Goal: Task Accomplishment & Management: Complete application form

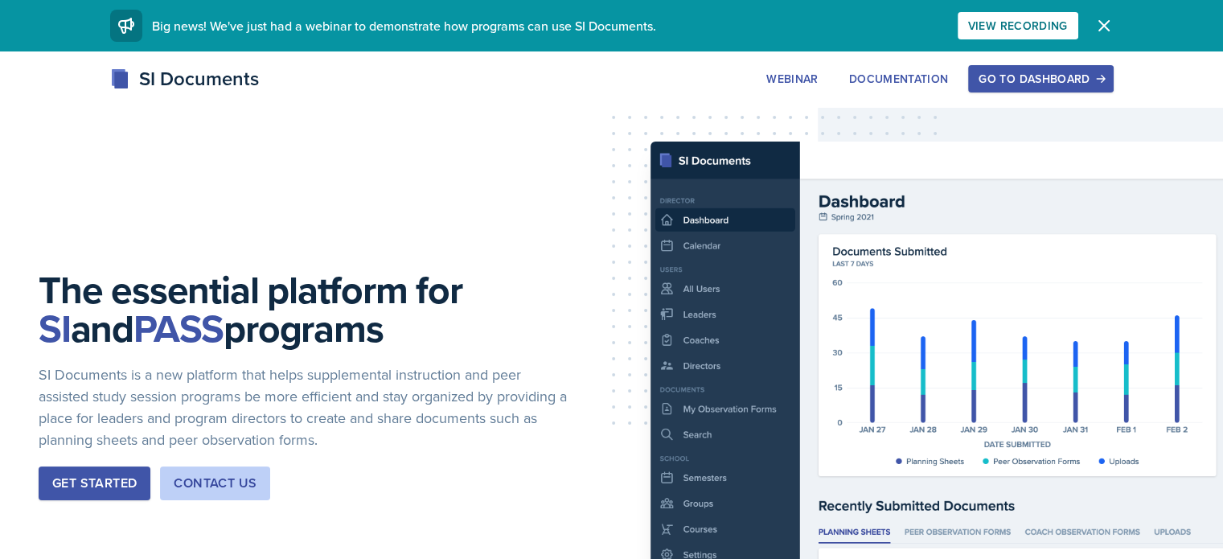
click at [1103, 77] on div "Go to Dashboard" at bounding box center [1041, 78] width 124 height 13
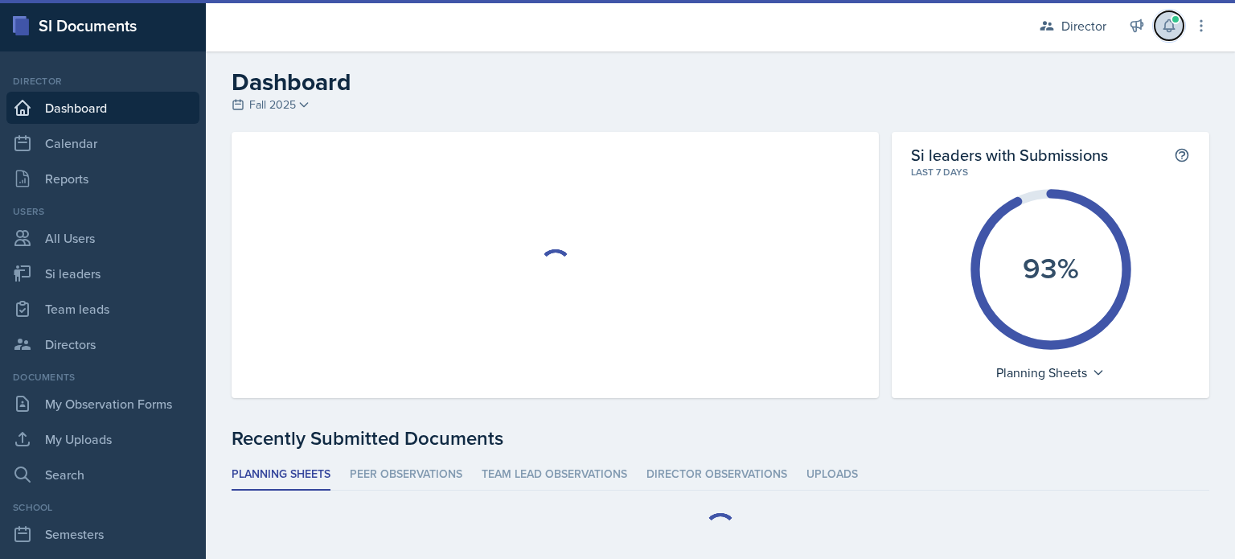
click at [1176, 20] on span at bounding box center [1176, 19] width 10 height 10
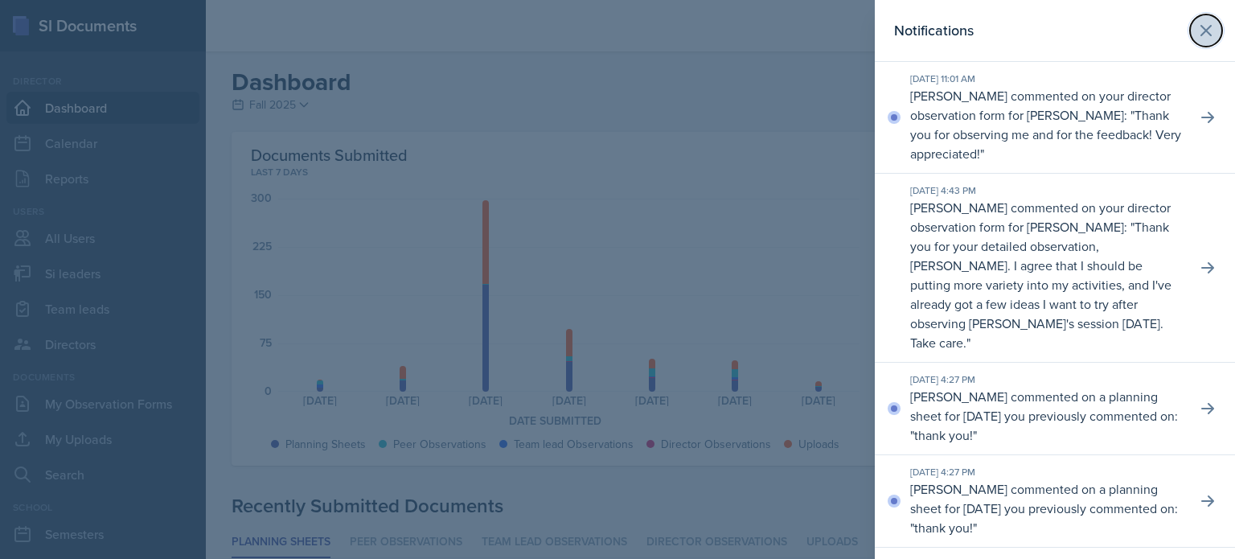
click at [1197, 21] on icon at bounding box center [1206, 30] width 19 height 19
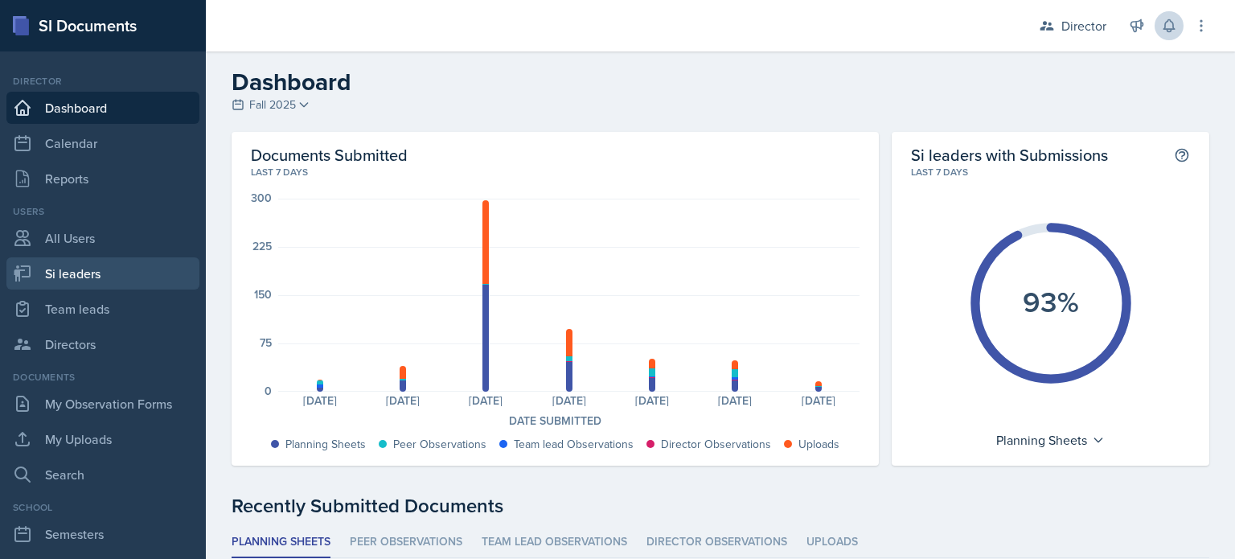
click at [72, 287] on link "Si leaders" at bounding box center [102, 273] width 193 height 32
select select "2bed604d-1099-4043-b1bc-2365e8740244"
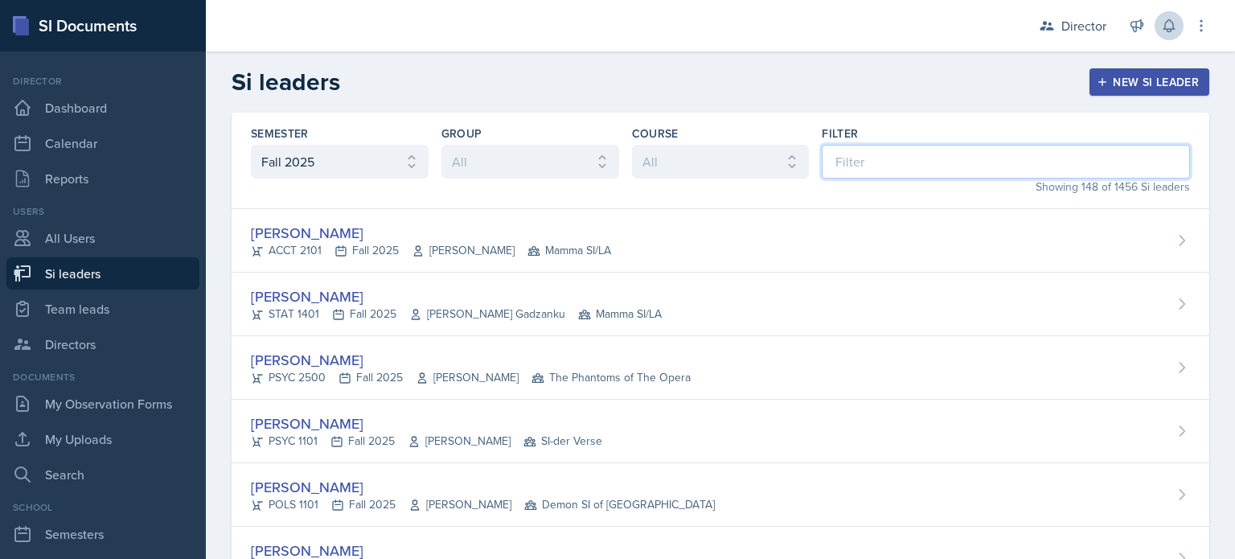
click at [881, 173] on input at bounding box center [1006, 162] width 368 height 34
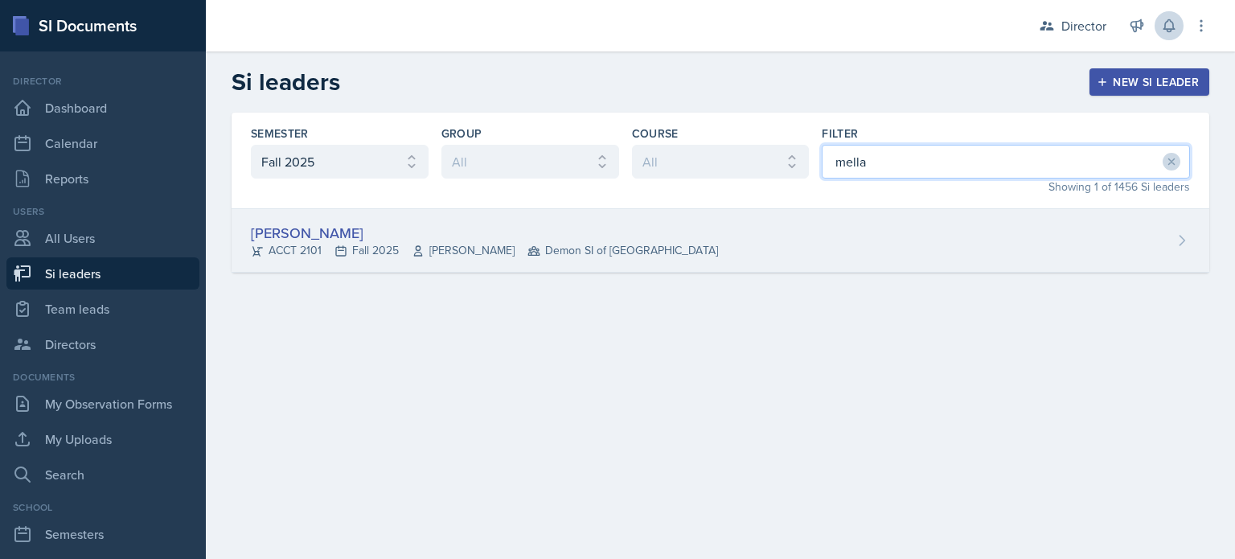
type input "mella"
click at [846, 220] on div "Mellayne Richards ACCT 2101 Fall 2025 Marshall McComb II Demon SI of Fleet Stre…" at bounding box center [721, 241] width 978 height 64
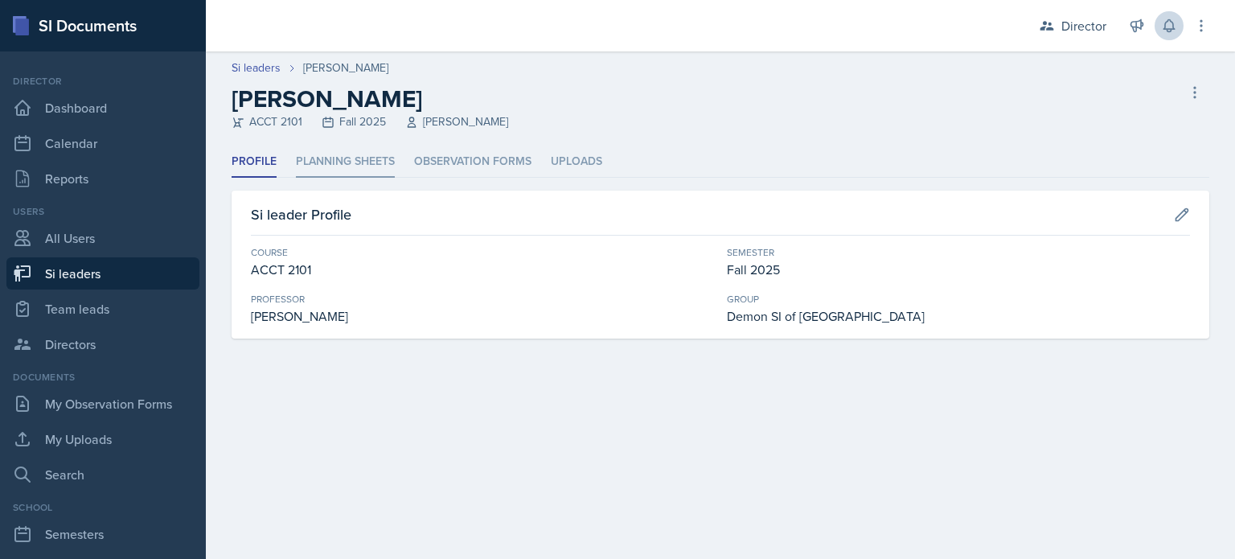
click at [381, 164] on li "Planning Sheets" at bounding box center [345, 161] width 99 height 31
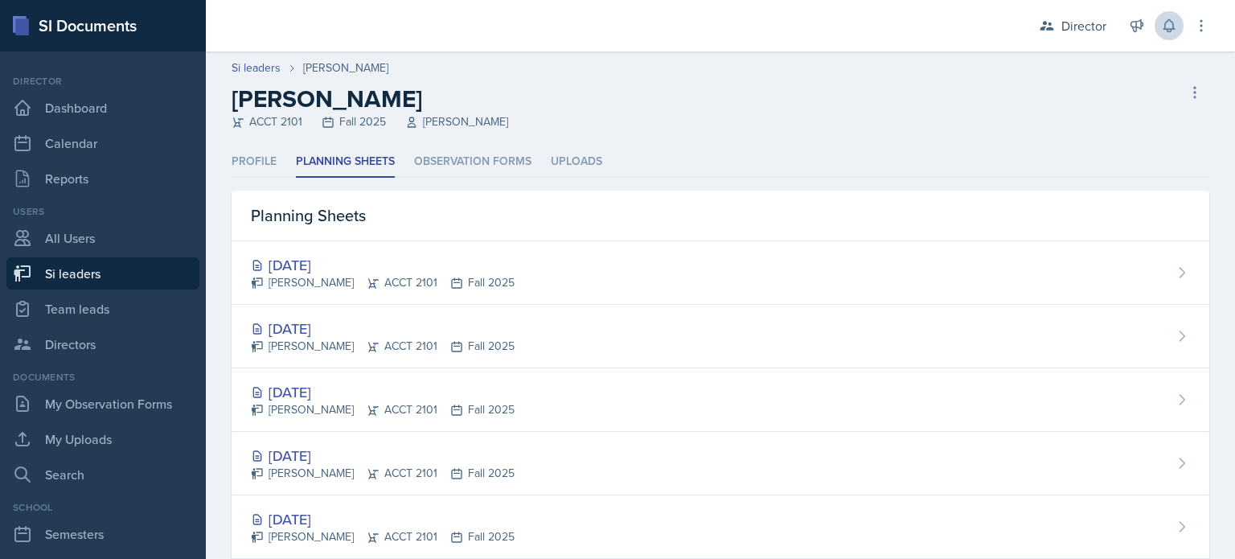
select select "2bed604d-1099-4043-b1bc-2365e8740244"
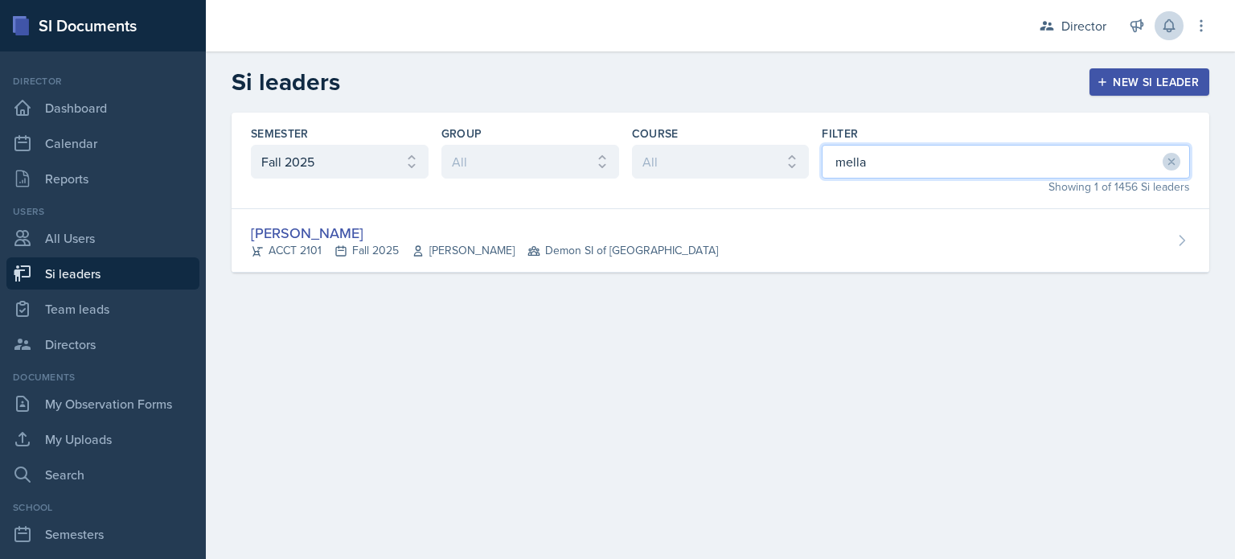
click at [860, 176] on input "mella" at bounding box center [1006, 162] width 368 height 34
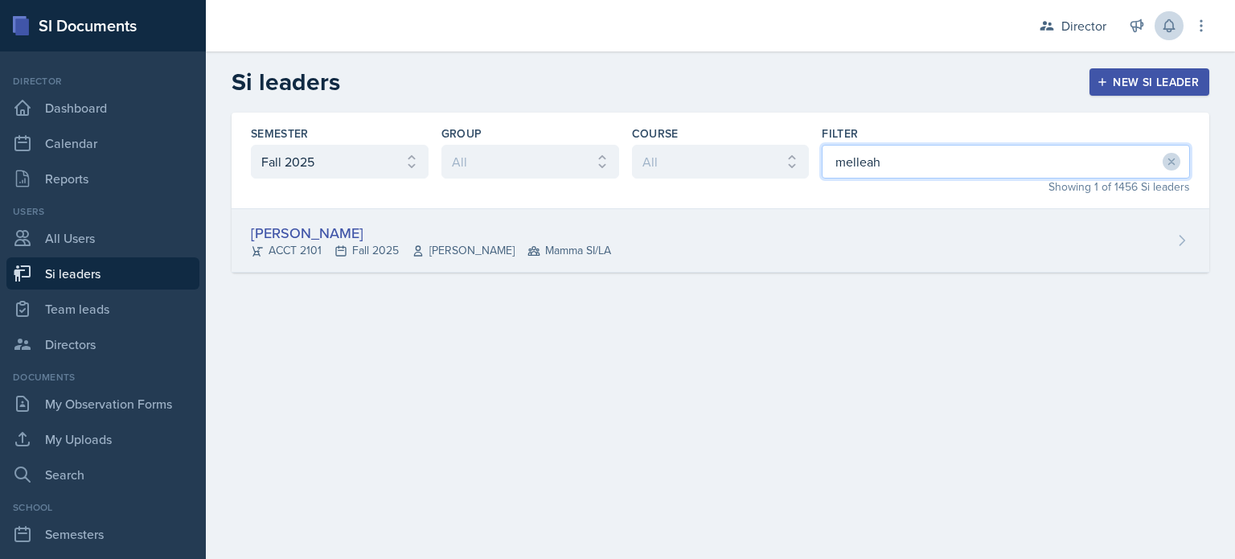
type input "melleah"
click at [817, 248] on div "Melleah Richards ACCT 2101 Fall 2025 Qi Dong Mamma SI/LA" at bounding box center [721, 241] width 978 height 64
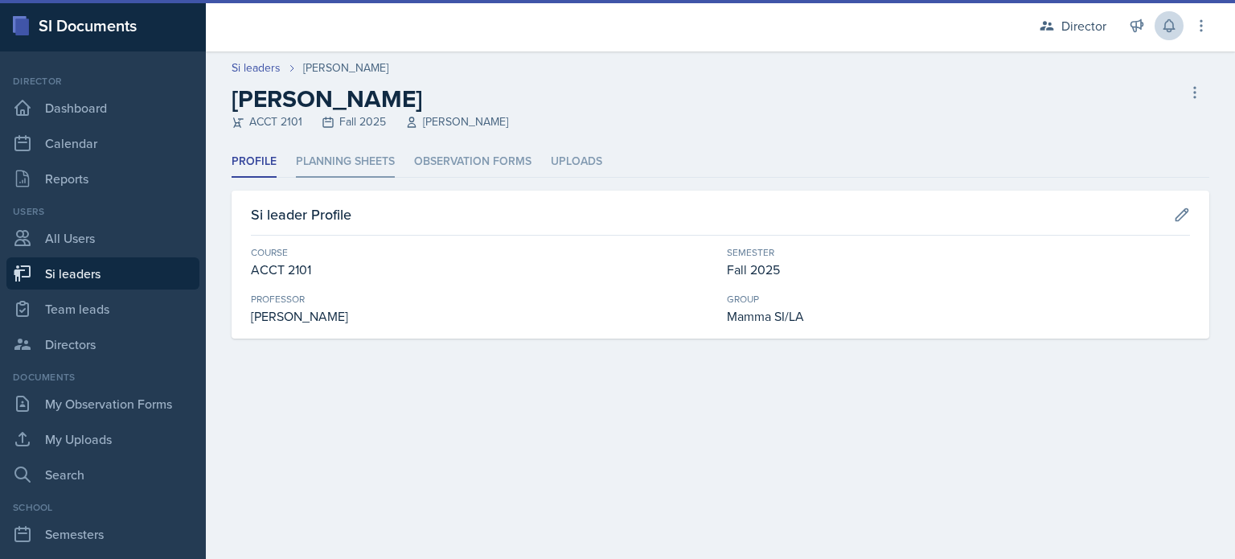
click at [364, 168] on li "Planning Sheets" at bounding box center [345, 161] width 99 height 31
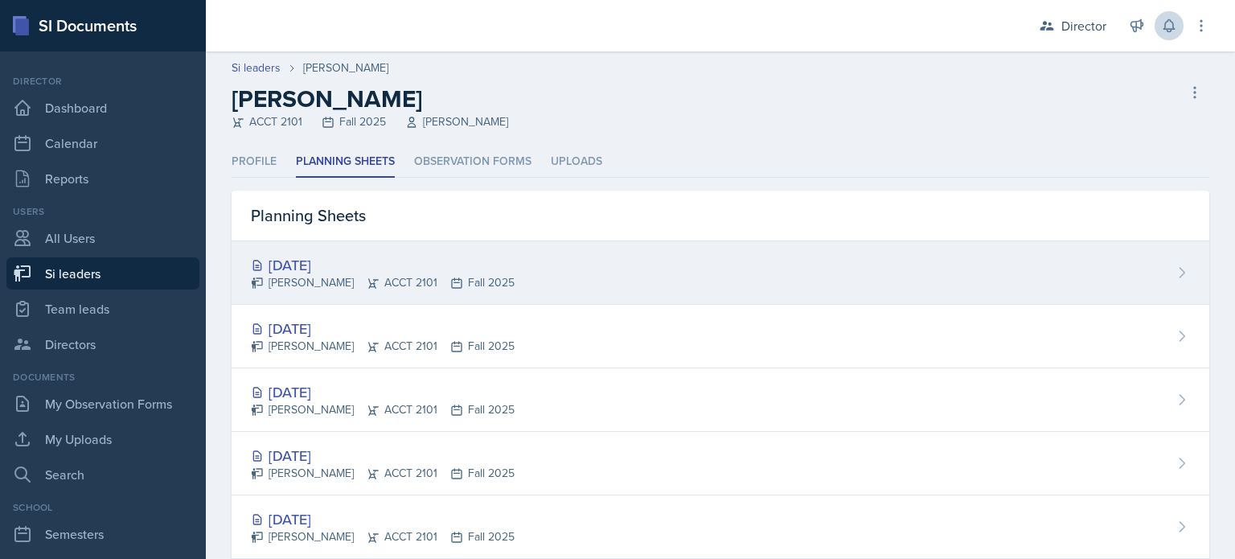
click at [331, 274] on div "Melleah Richards ACCT 2101 Fall 2025" at bounding box center [383, 282] width 264 height 17
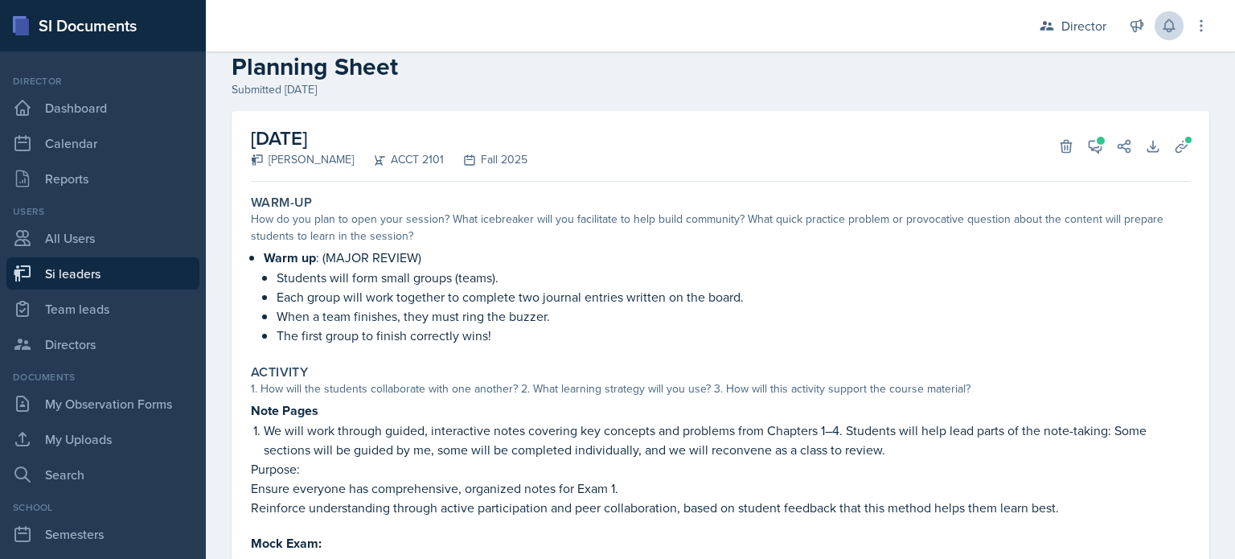
scroll to position [21, 0]
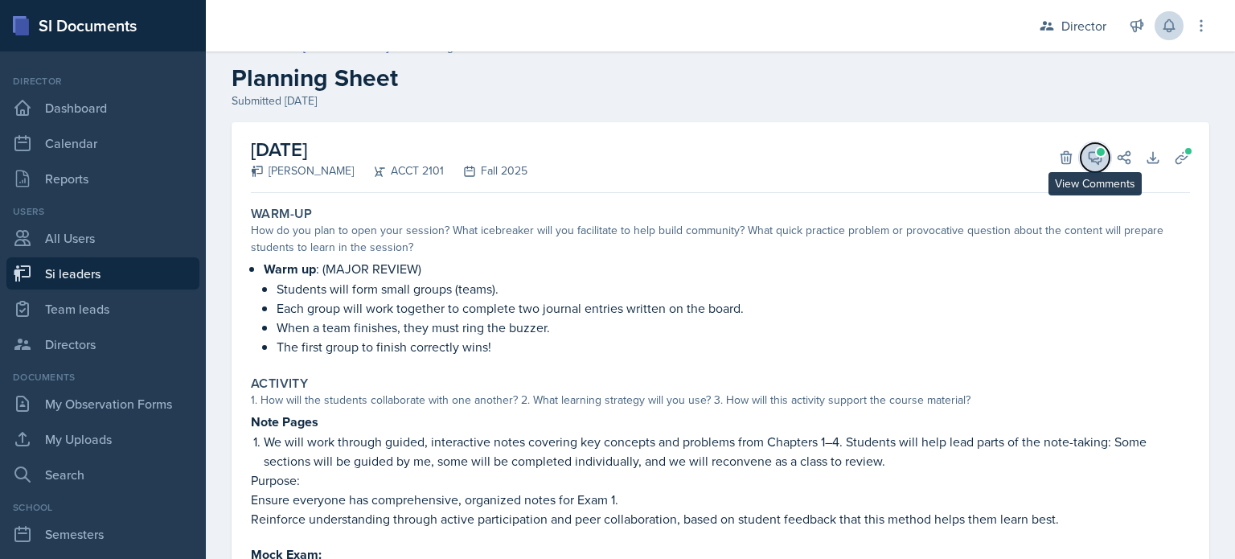
click at [1094, 150] on button "View Comments" at bounding box center [1095, 157] width 29 height 29
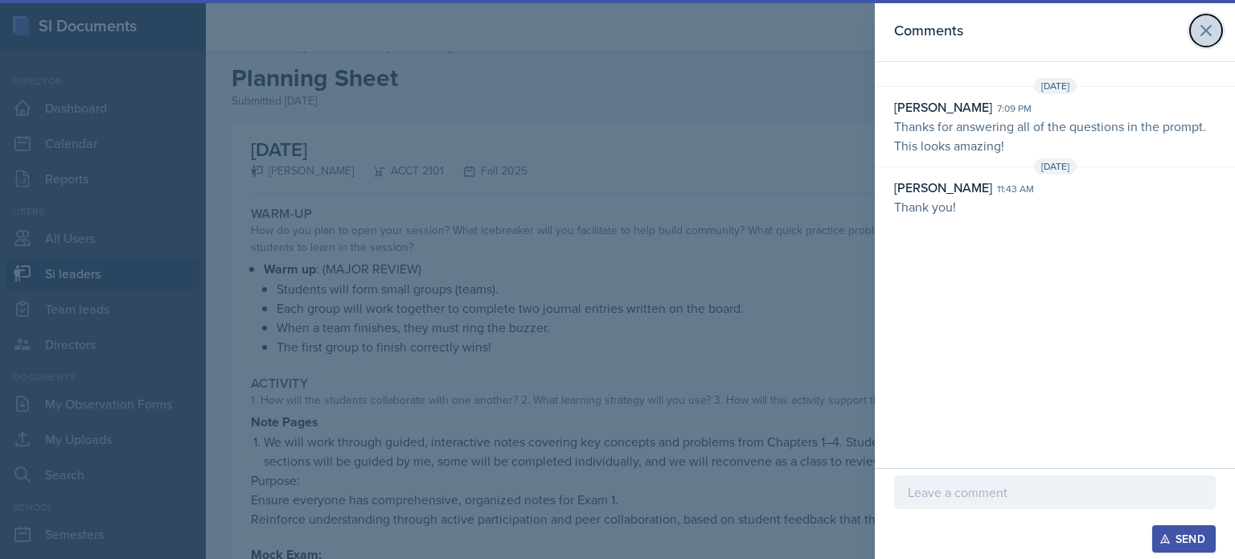
click at [1211, 19] on button at bounding box center [1206, 30] width 32 height 32
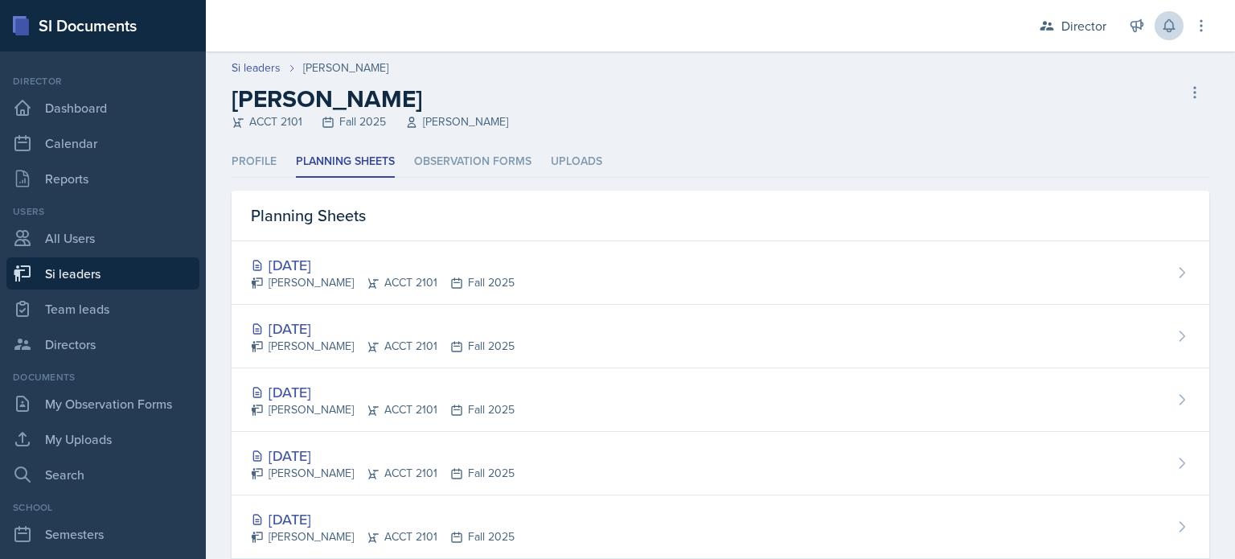
select select "2bed604d-1099-4043-b1bc-2365e8740244"
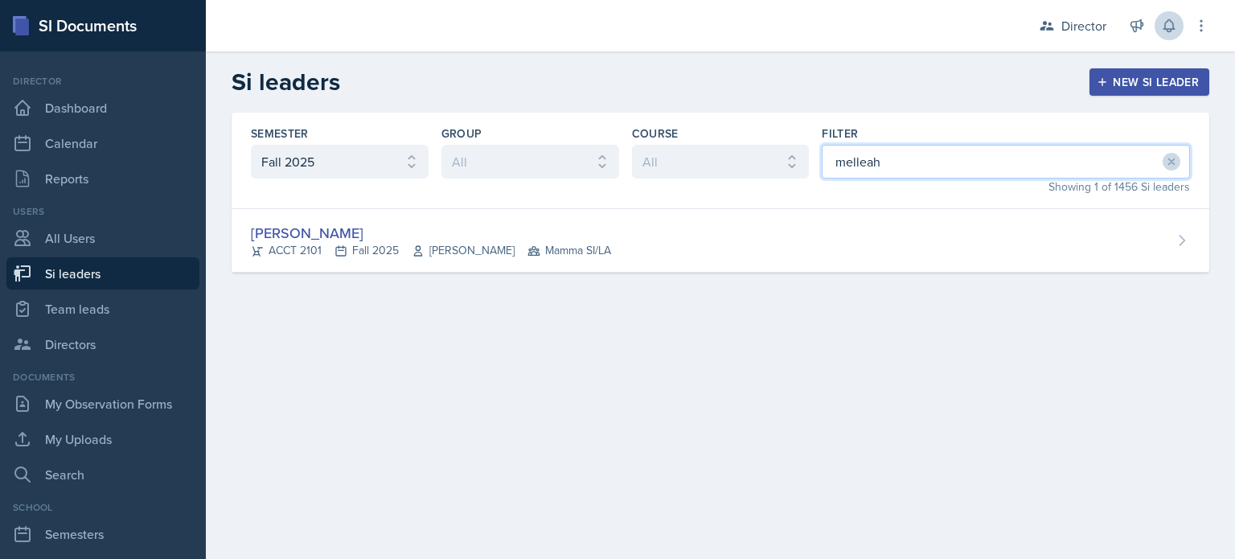
click at [928, 155] on input "melleah" at bounding box center [1006, 162] width 368 height 34
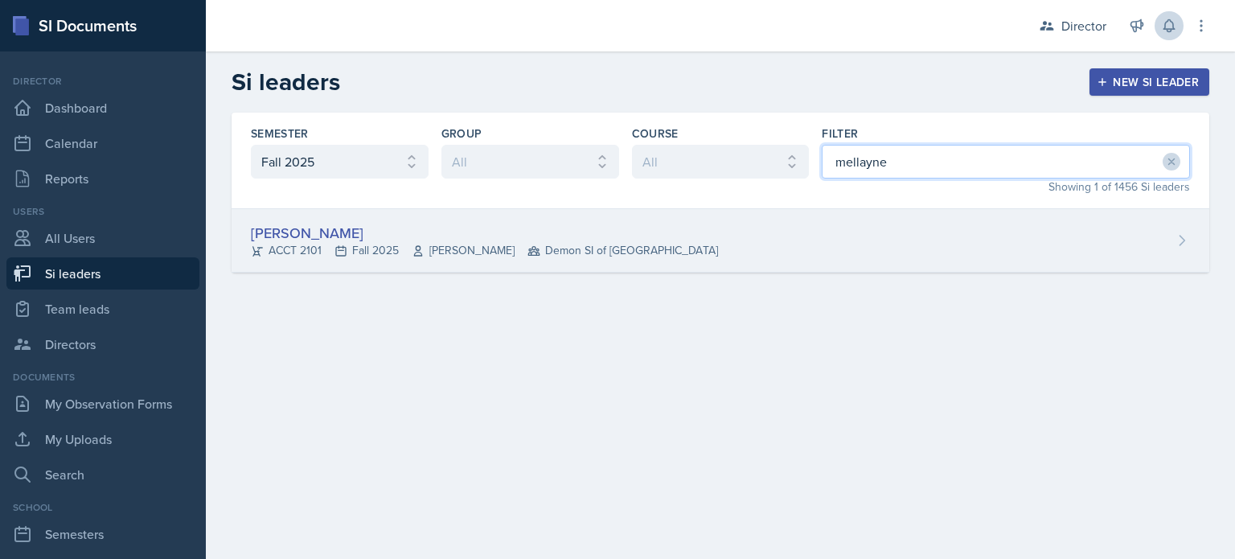
type input "mellayne"
click at [866, 245] on div "Mellayne Richards ACCT 2101 Fall 2025 Marshall McComb II Demon SI of Fleet Stre…" at bounding box center [721, 241] width 978 height 64
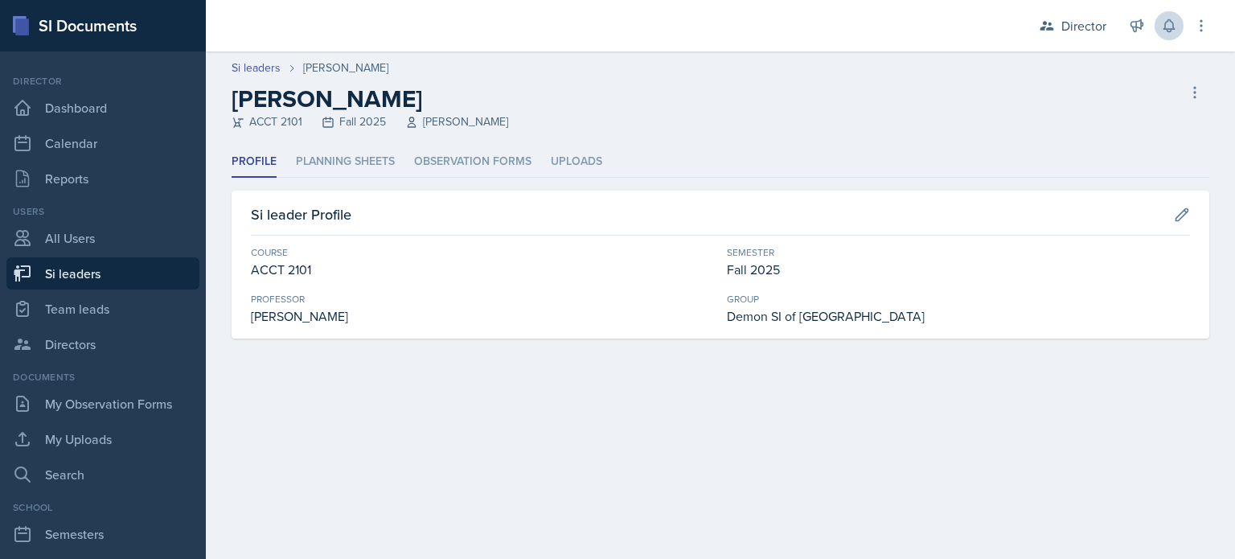
click at [331, 138] on header "Si leaders Mellayne Richards Mellayne Richards ACCT 2101 Fall 2025 Marshall McC…" at bounding box center [720, 98] width 1029 height 95
click at [343, 157] on li "Planning Sheets" at bounding box center [345, 161] width 99 height 31
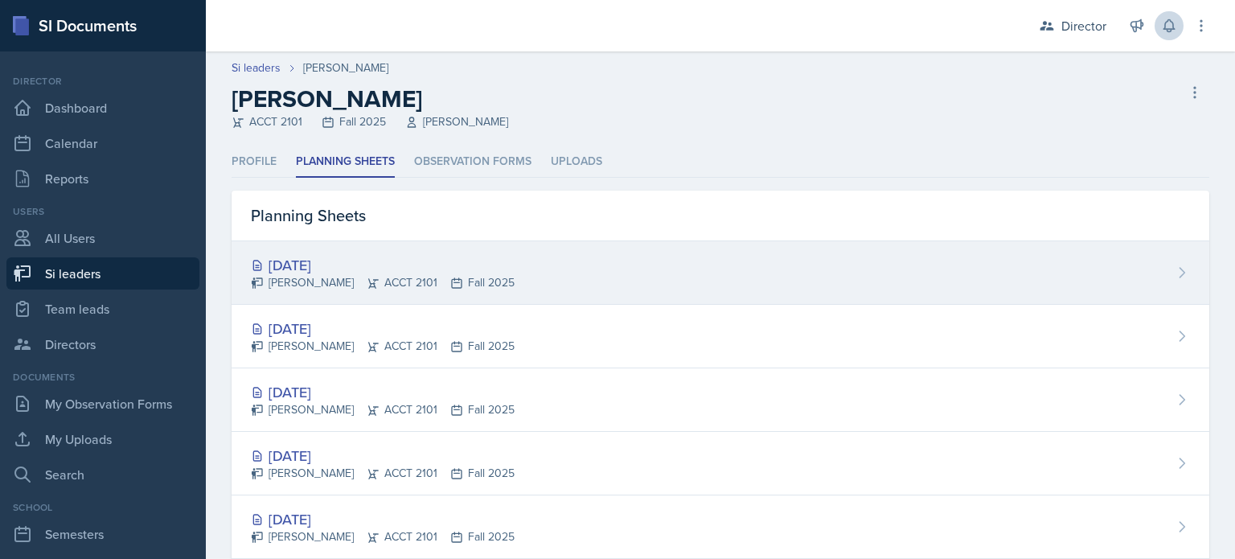
click at [368, 260] on div "Sep 16th, 2025" at bounding box center [383, 265] width 264 height 22
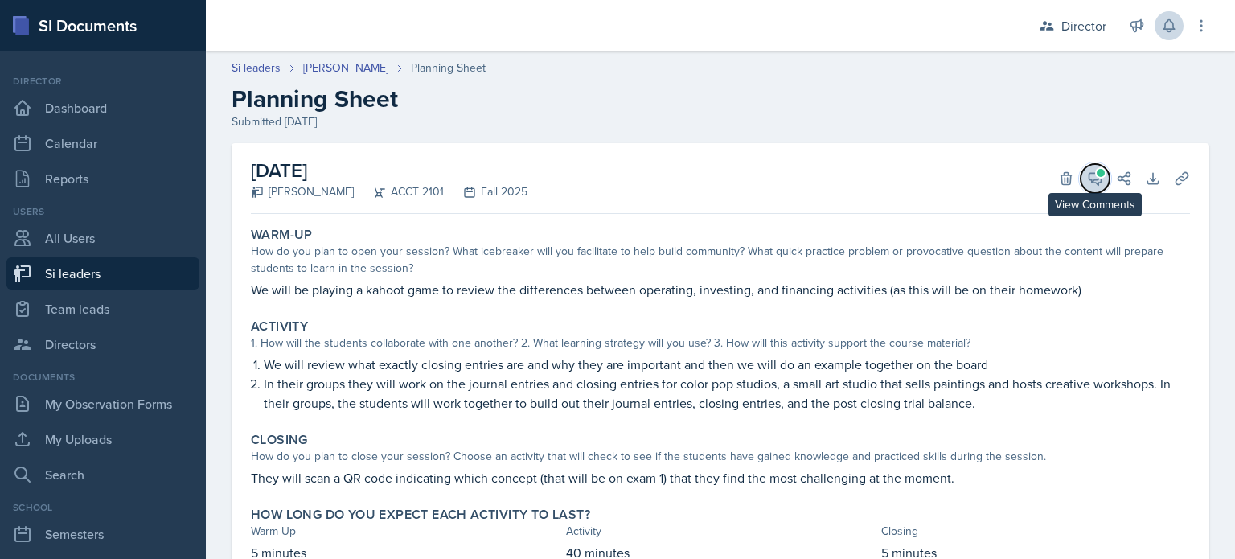
click at [1087, 176] on icon at bounding box center [1095, 178] width 16 height 16
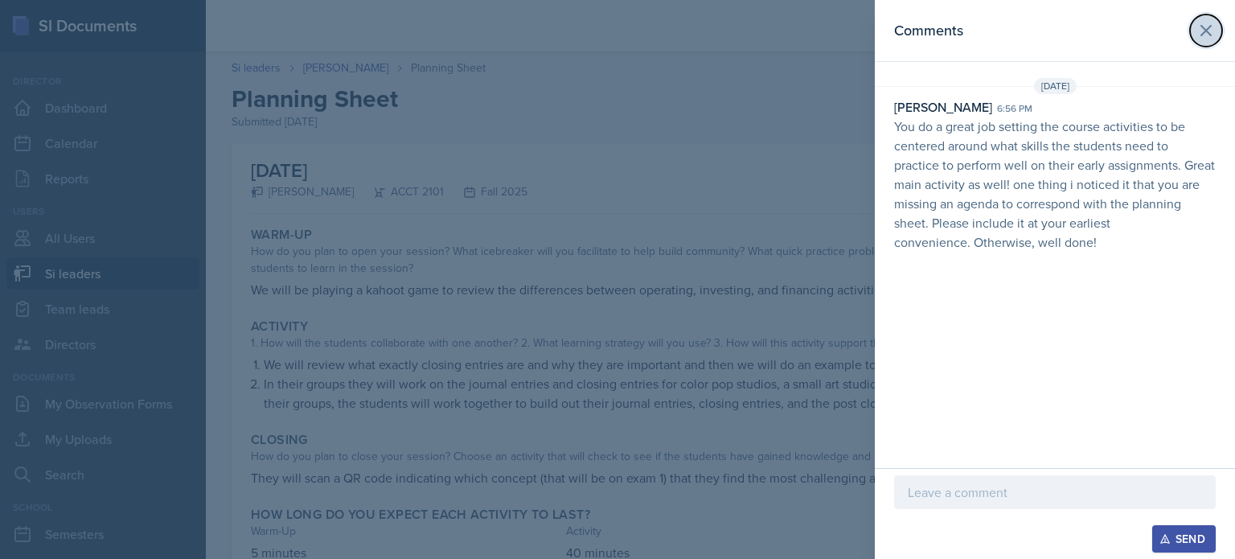
click at [1205, 28] on icon at bounding box center [1207, 31] width 10 height 10
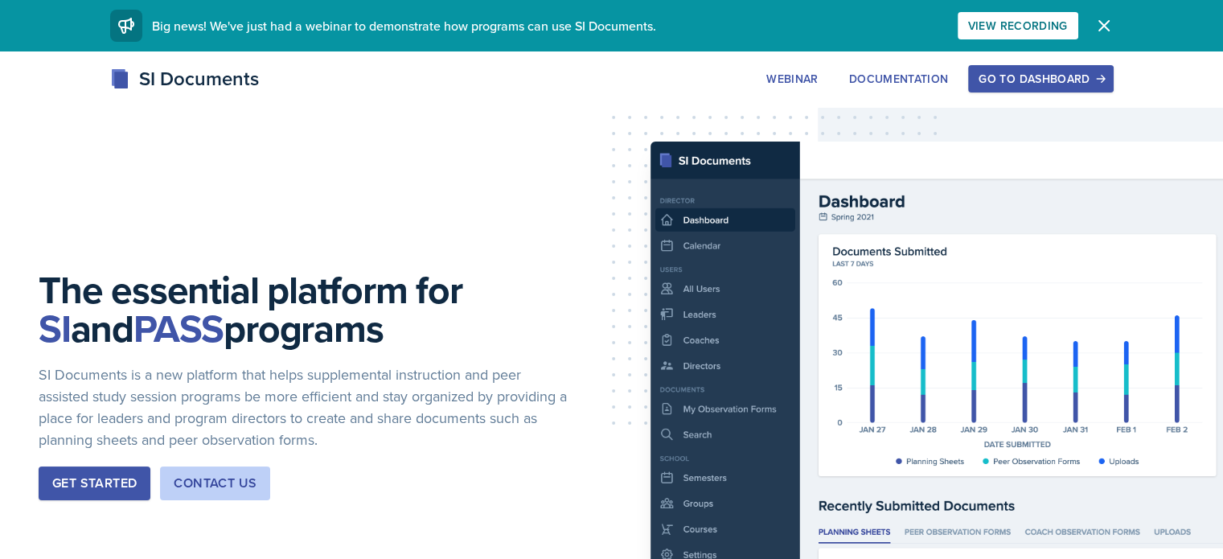
click at [1103, 80] on div "Go to Dashboard" at bounding box center [1041, 78] width 124 height 13
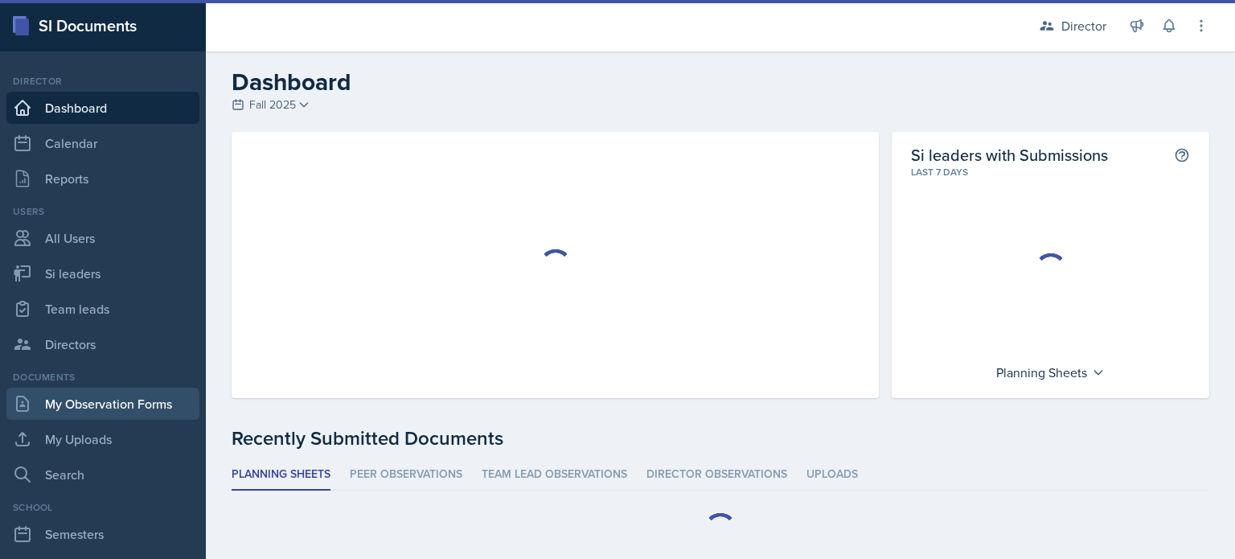
click at [78, 408] on link "My Observation Forms" at bounding box center [102, 404] width 193 height 32
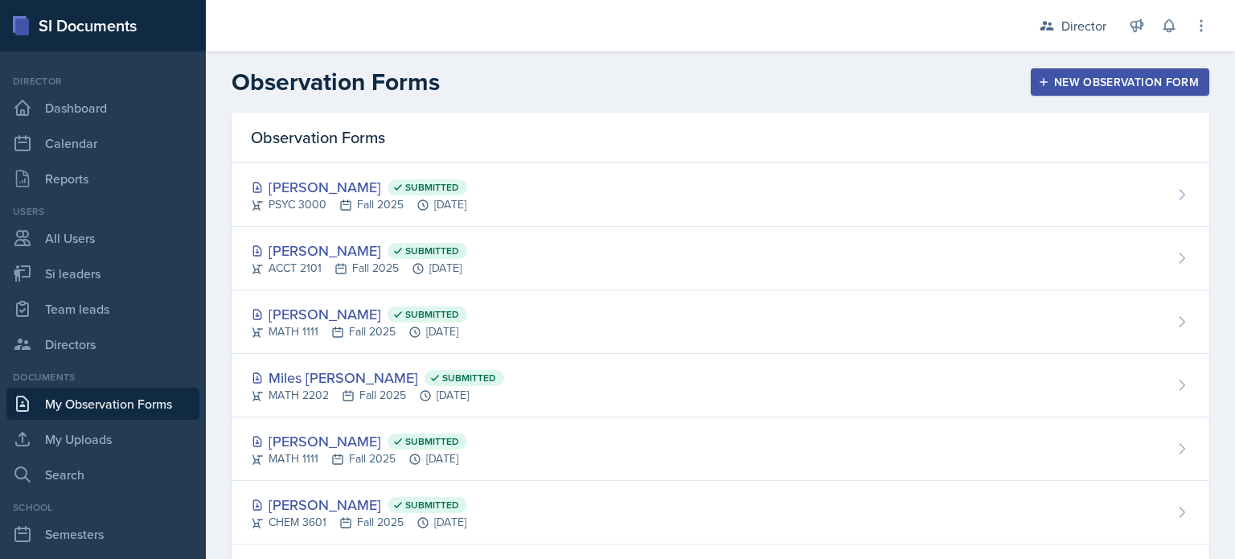
click at [1068, 69] on button "New Observation Form" at bounding box center [1120, 81] width 179 height 27
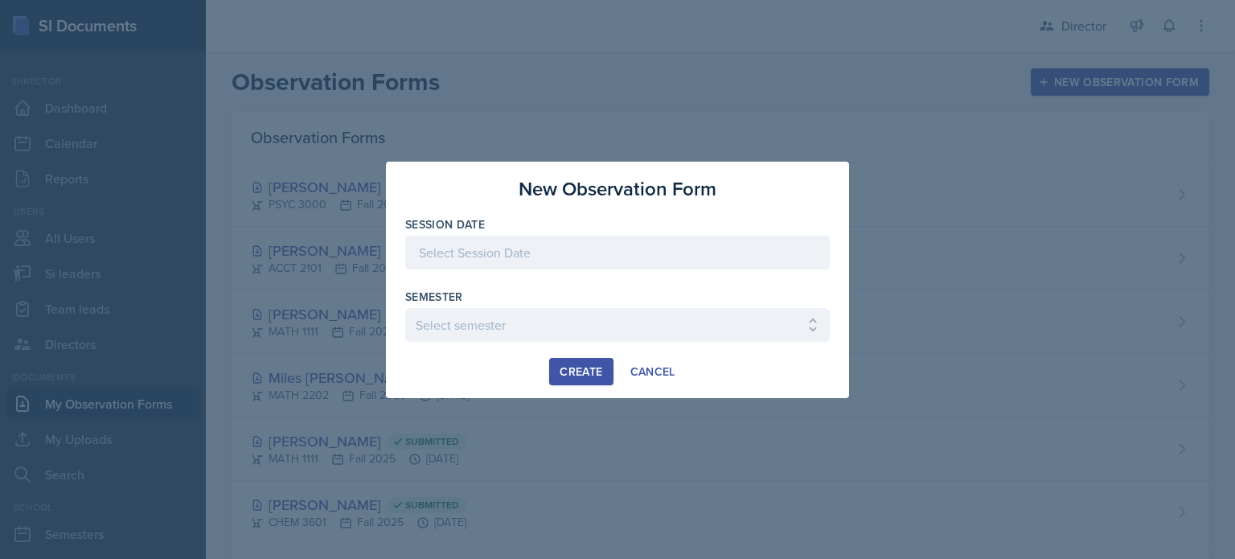
click at [521, 261] on div at bounding box center [617, 253] width 425 height 34
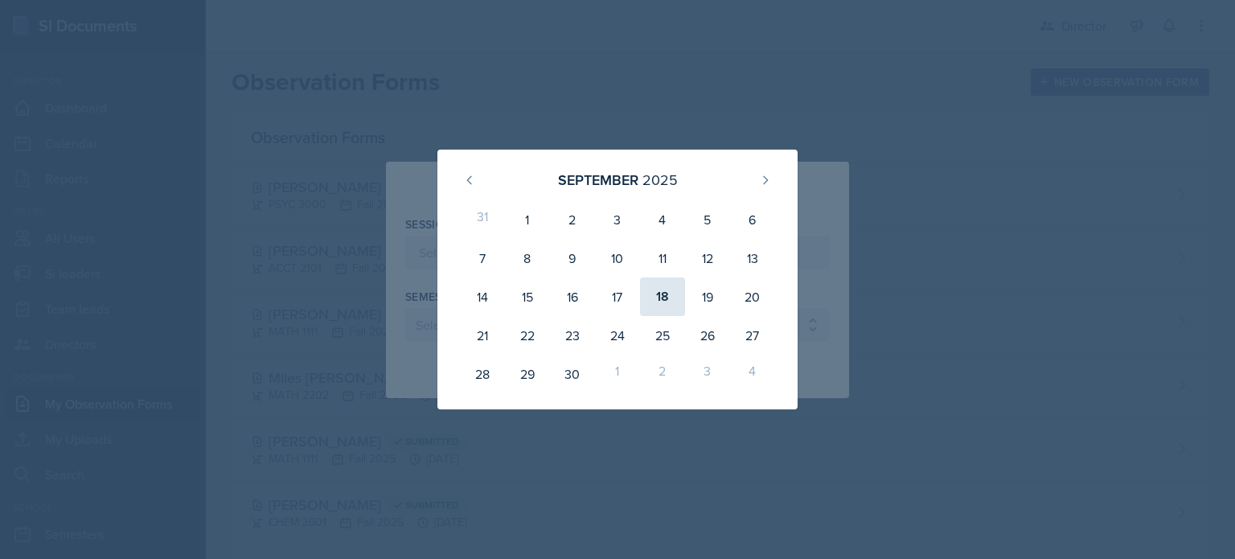
click at [669, 312] on div "18" at bounding box center [662, 296] width 45 height 39
type input "September 18th, 2025"
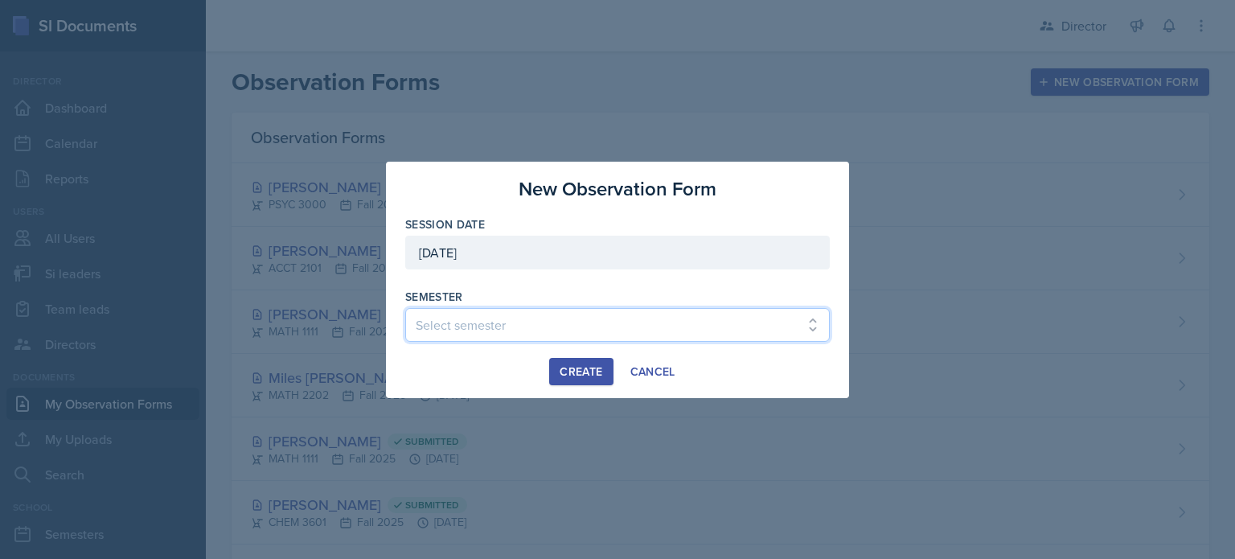
click at [595, 332] on select "Select semester Fall 2025 Summer 2025 Spring 2025 Fall 2024 Summer 2024 Spring …" at bounding box center [617, 325] width 425 height 34
select select "2bed604d-1099-4043-b1bc-2365e8740244"
click at [405, 308] on select "Select semester Fall 2025 Summer 2025 Spring 2025 Fall 2024 Summer 2024 Spring …" at bounding box center [617, 325] width 425 height 34
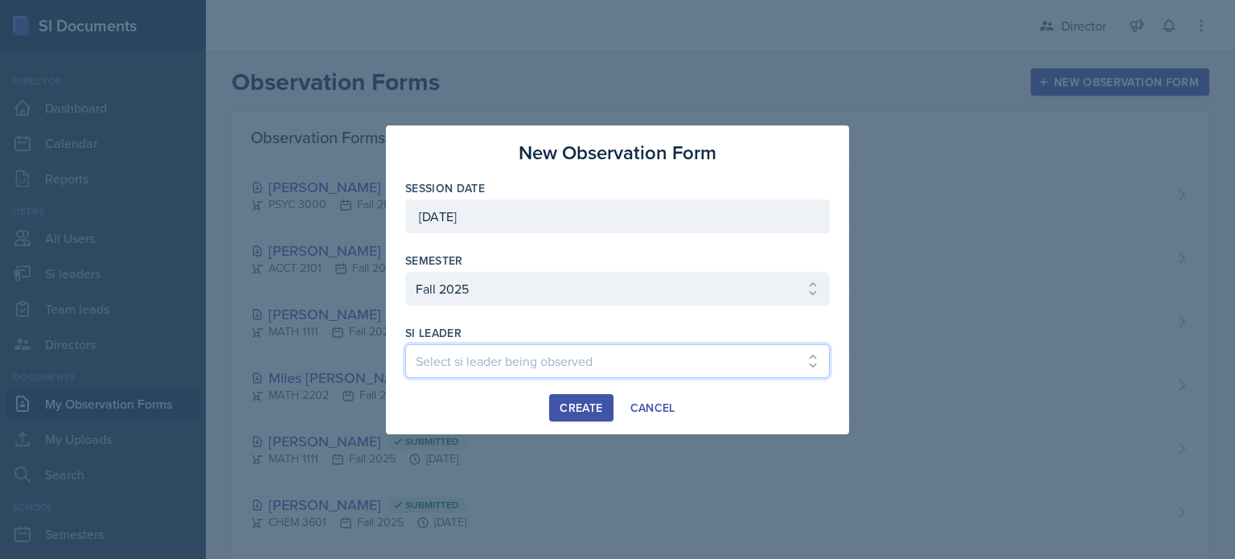
click at [514, 358] on select "Select si leader being observed Rayann Afani Sam Alderton Malk Almimar James Co…" at bounding box center [617, 361] width 425 height 34
select select "2592ce30-cea3-47fe-a368-829319d5f530"
click at [405, 344] on select "Select si leader being observed Rayann Afani Sam Alderton Malk Almimar James Co…" at bounding box center [617, 361] width 425 height 34
click at [563, 401] on div "Create" at bounding box center [581, 407] width 43 height 13
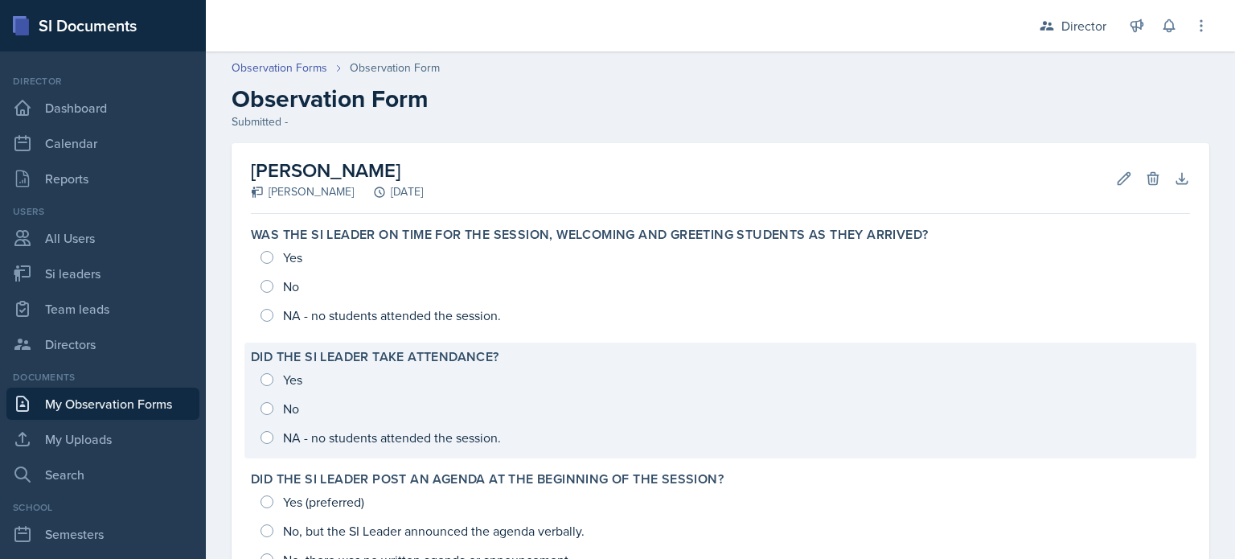
scroll to position [69, 0]
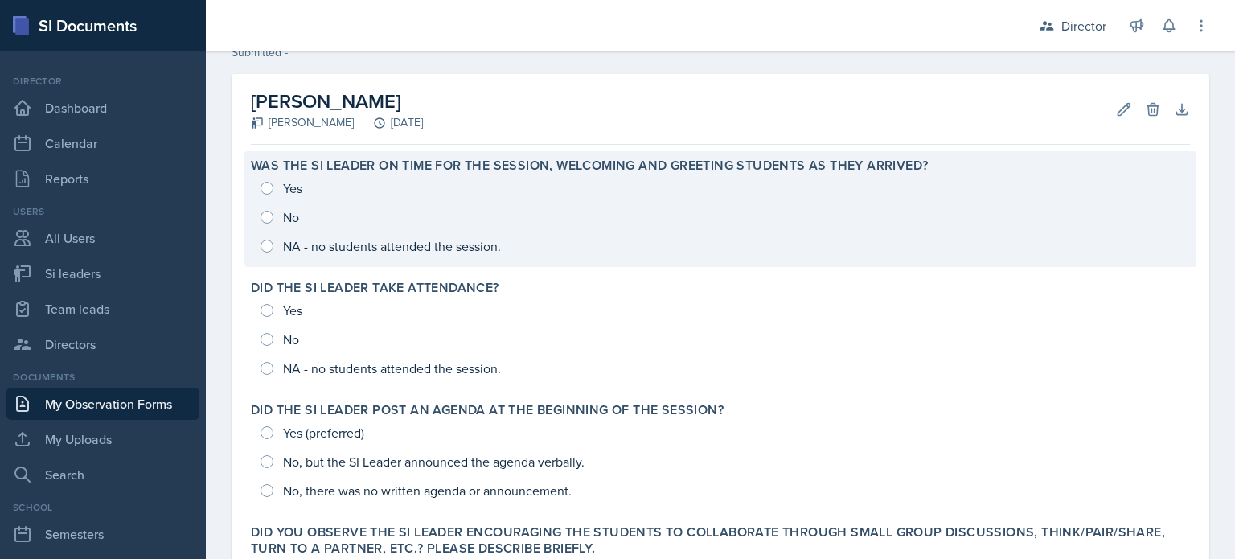
click at [436, 235] on div "Yes No NA - no students attended the session." at bounding box center [720, 217] width 939 height 87
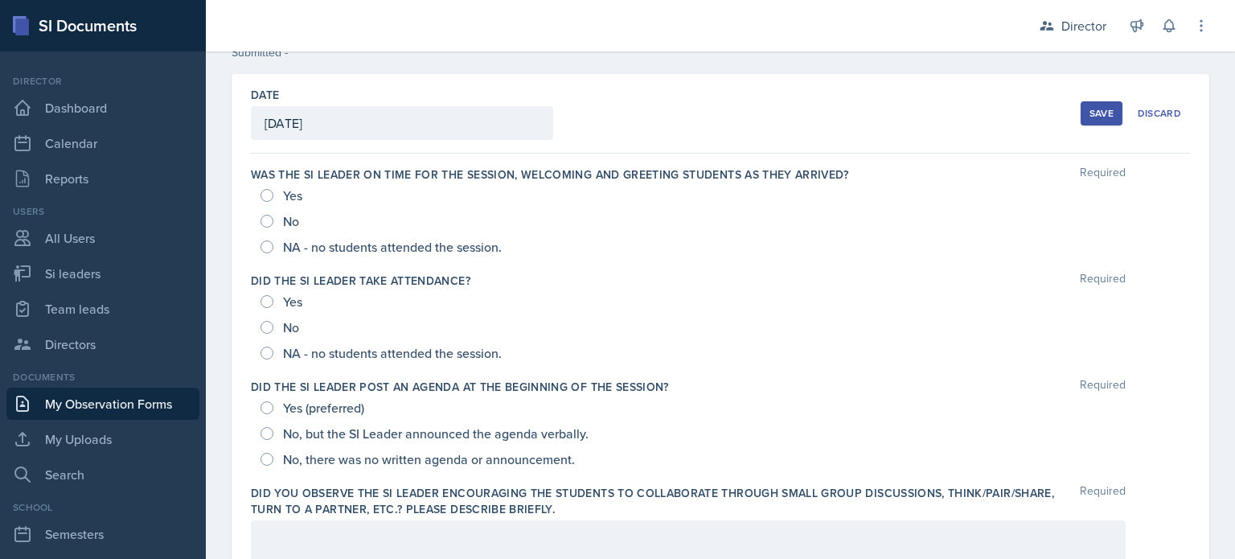
click at [299, 202] on span "Yes" at bounding box center [292, 195] width 19 height 16
click at [273, 202] on input "Yes" at bounding box center [267, 195] width 13 height 13
radio input "true"
click at [282, 298] on div "Yes" at bounding box center [283, 302] width 45 height 26
click at [314, 401] on span "Yes (preferred)" at bounding box center [323, 408] width 81 height 16
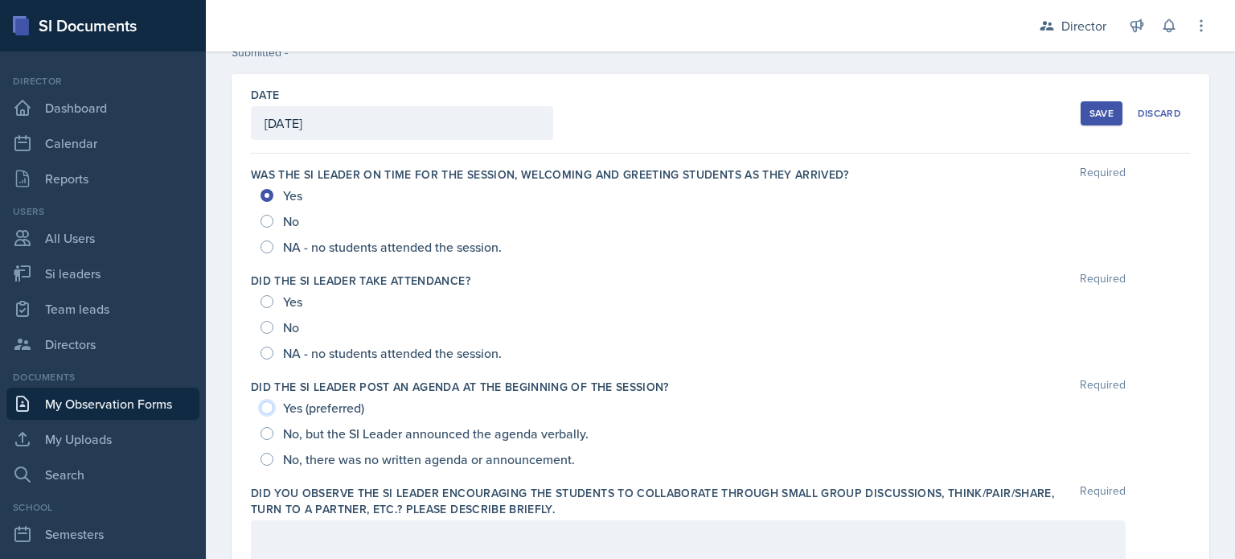
click at [273, 401] on input "Yes (preferred)" at bounding box center [267, 407] width 13 height 13
radio input "true"
click at [267, 303] on input "Yes" at bounding box center [267, 301] width 13 height 13
radio input "true"
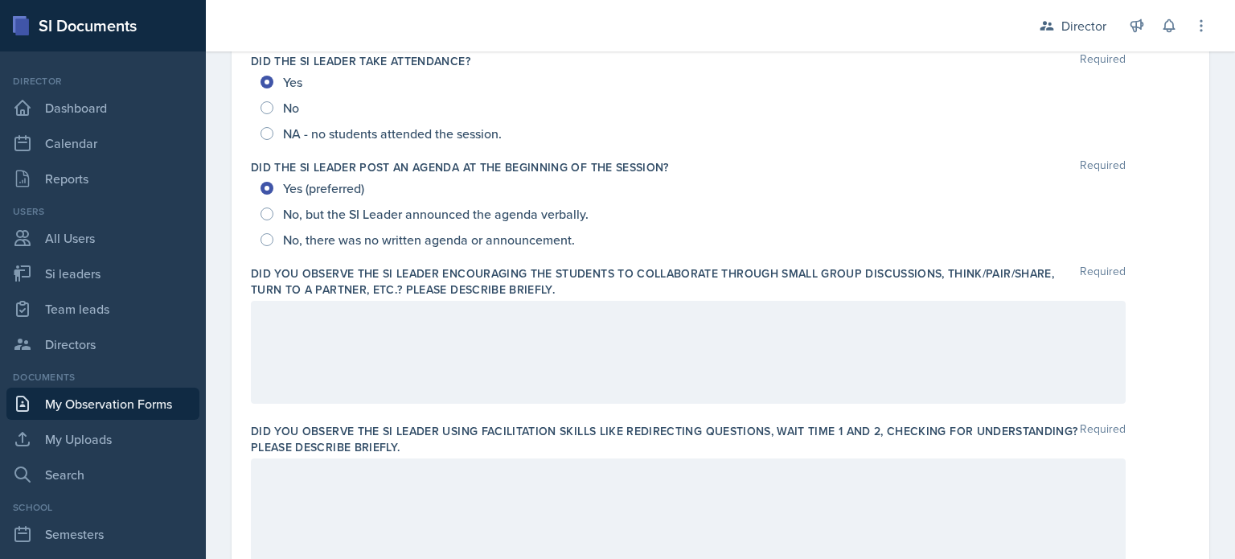
click at [407, 329] on div at bounding box center [688, 352] width 875 height 103
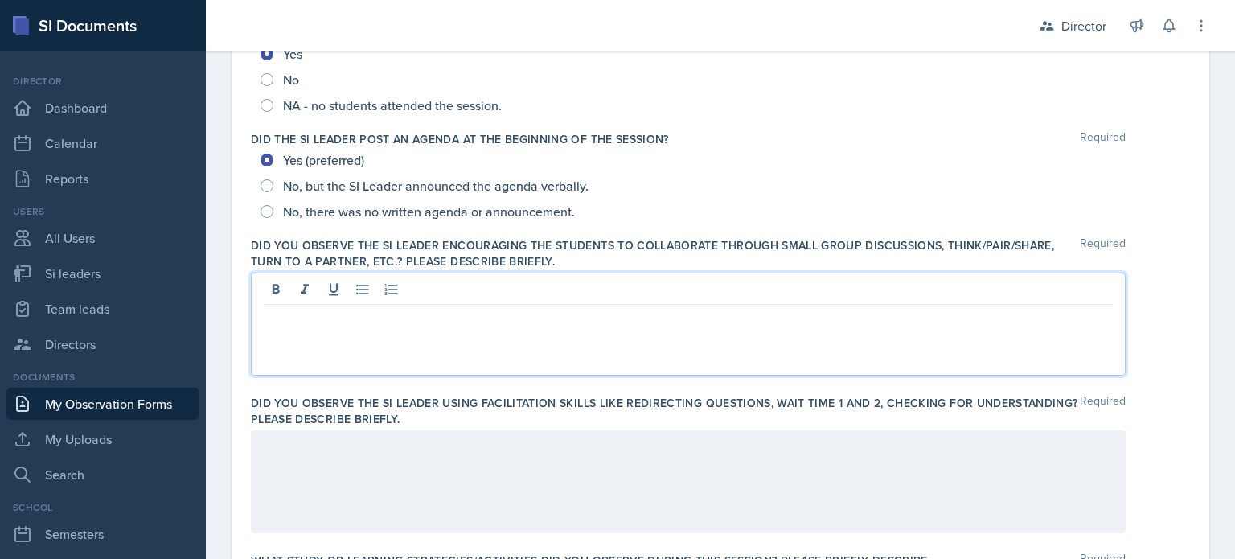
scroll to position [382, 0]
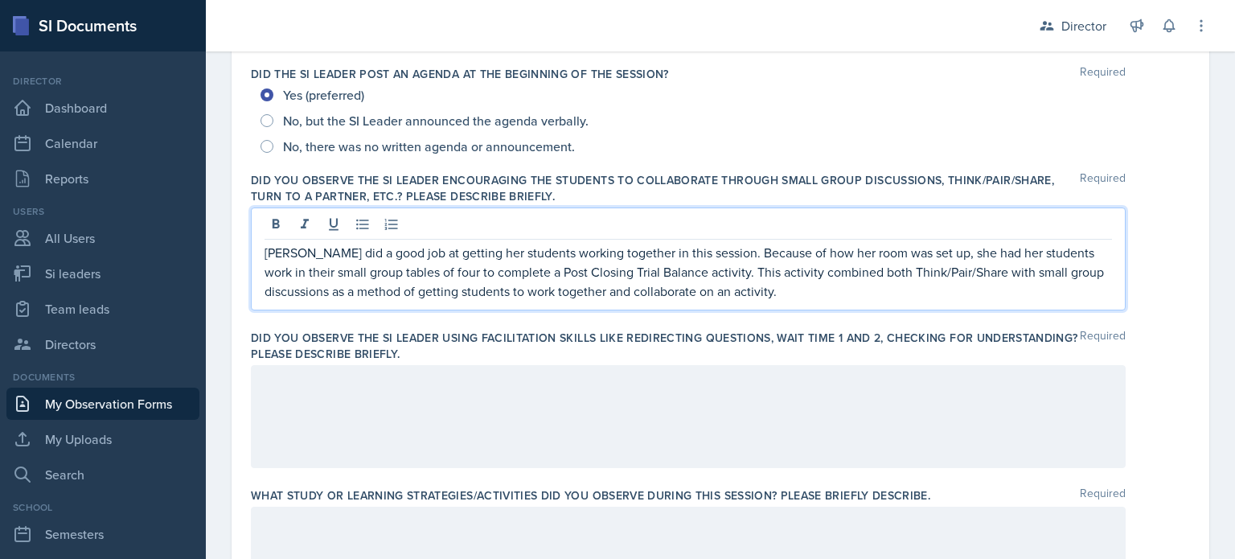
click at [583, 426] on div at bounding box center [688, 416] width 875 height 103
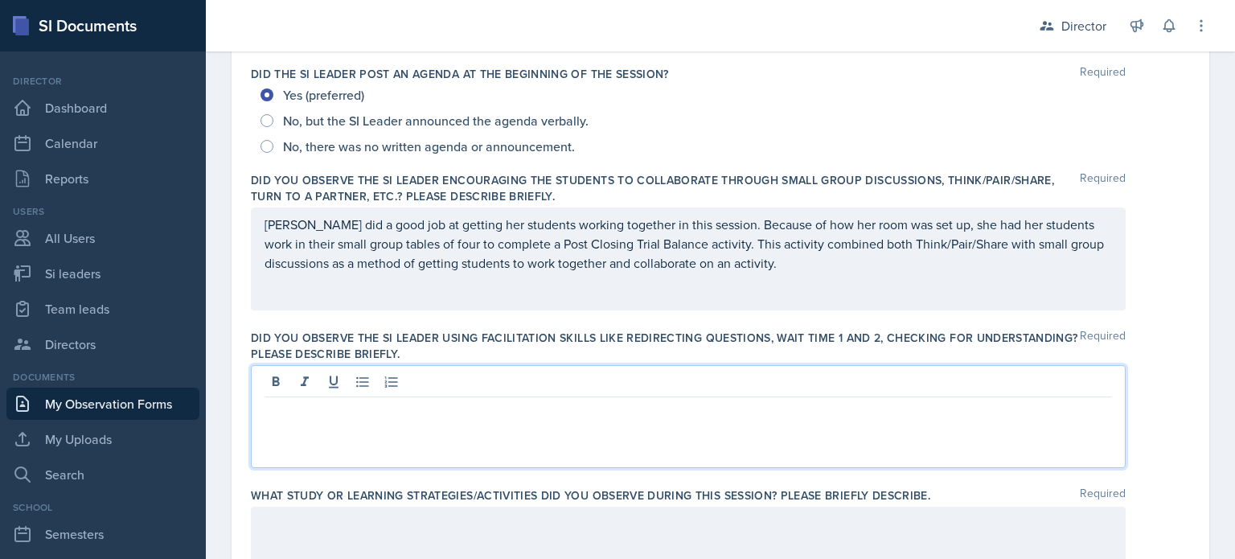
scroll to position [409, 0]
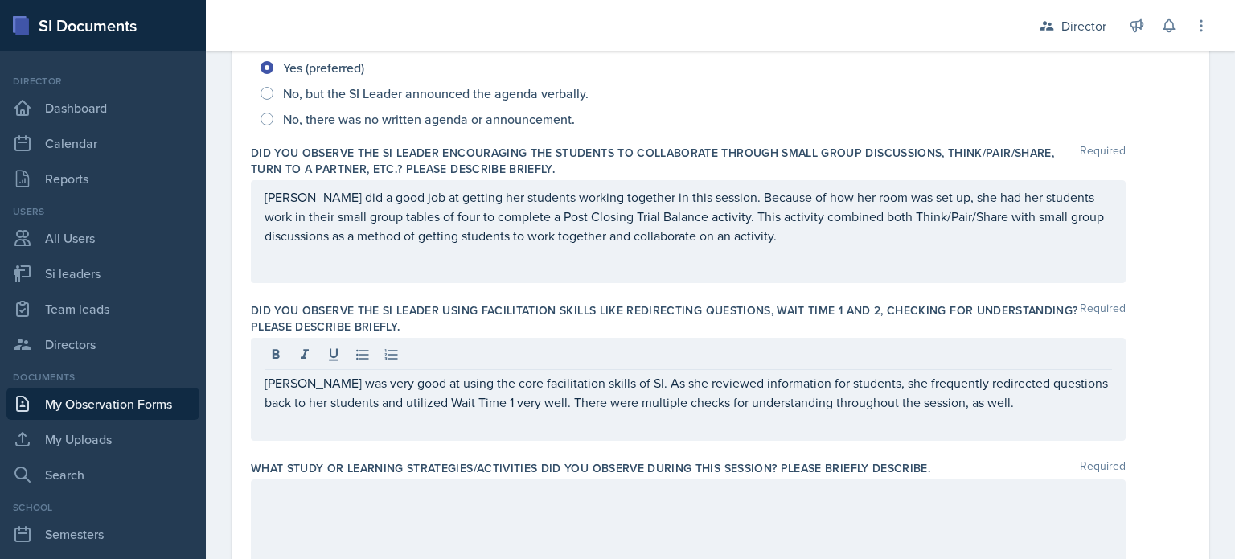
drag, startPoint x: 524, startPoint y: 334, endPoint x: 376, endPoint y: 503, distance: 224.5
click at [376, 503] on p at bounding box center [689, 496] width 848 height 19
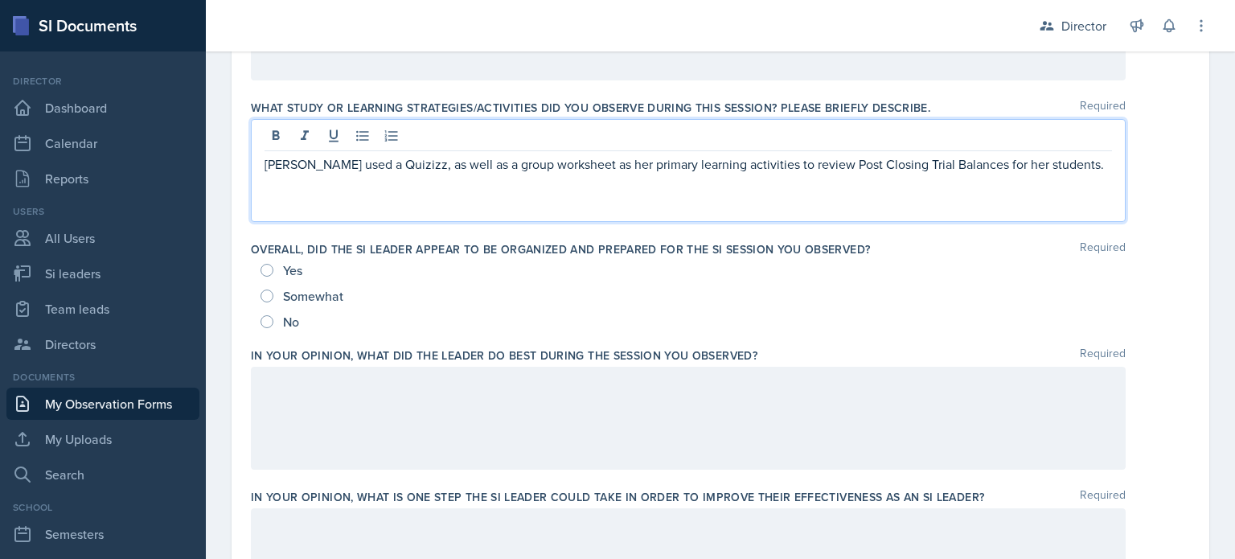
scroll to position [770, 0]
click at [265, 269] on input "Yes" at bounding box center [267, 269] width 13 height 13
radio input "true"
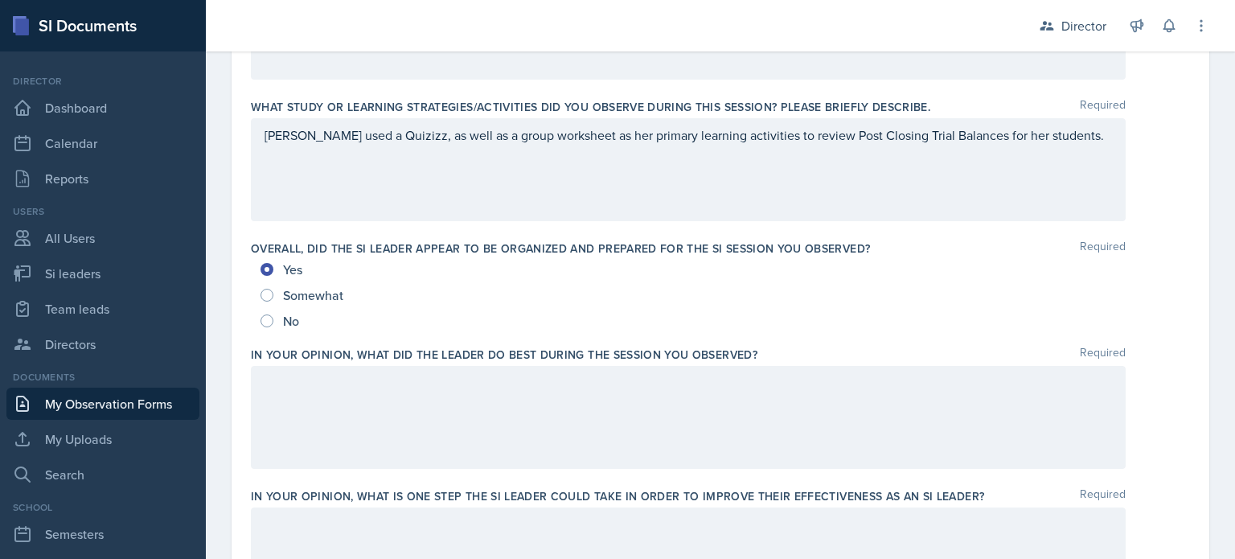
click at [328, 414] on div at bounding box center [688, 417] width 875 height 103
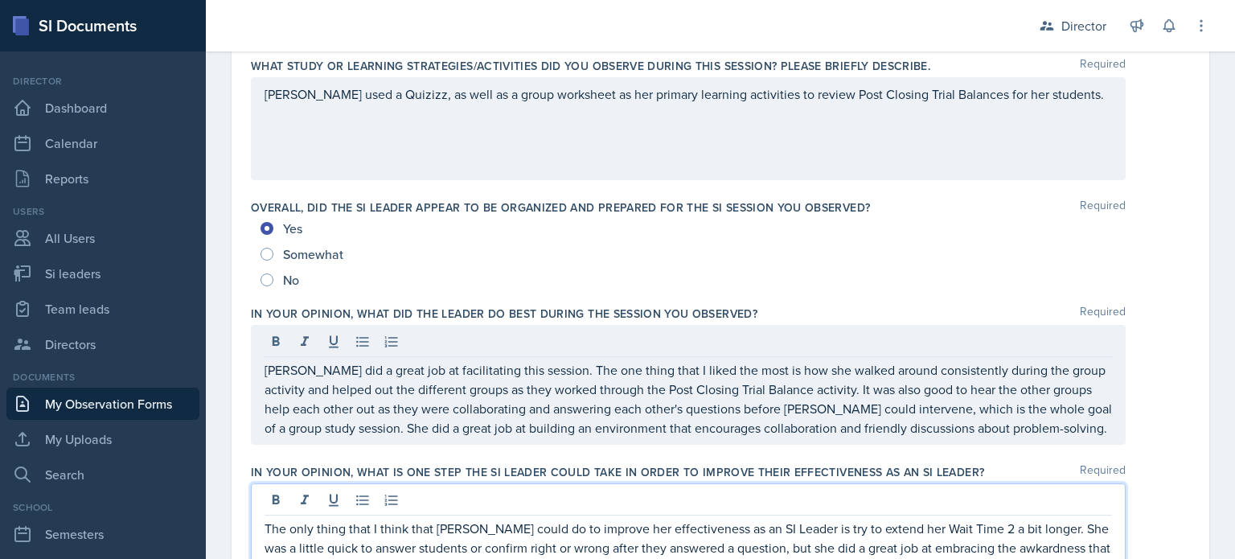
scroll to position [831, 0]
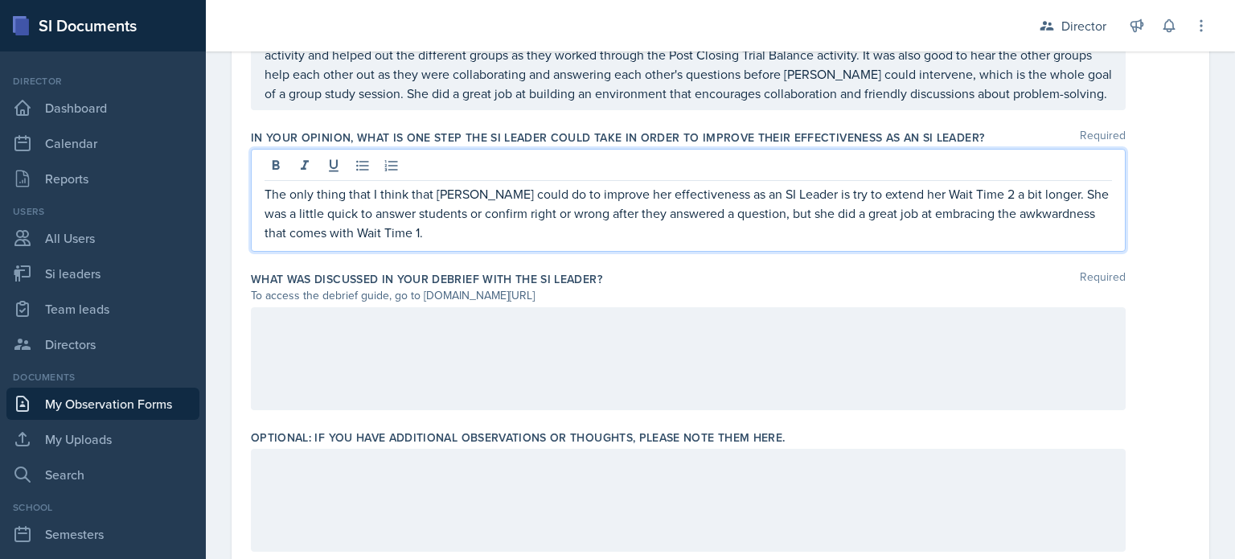
click at [322, 359] on div at bounding box center [688, 358] width 875 height 103
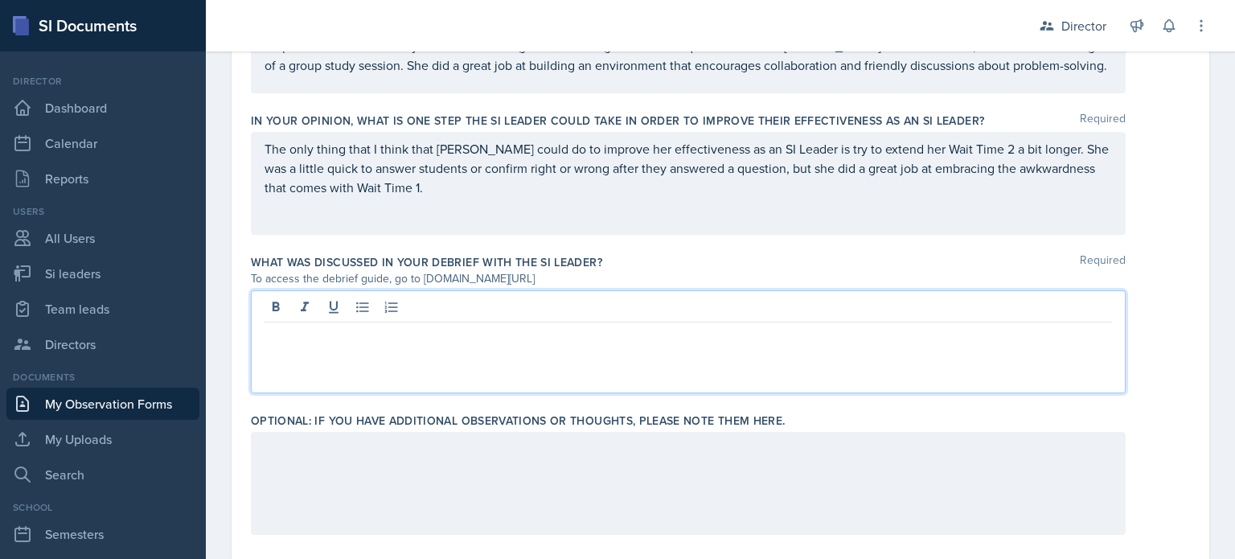
scroll to position [1146, 0]
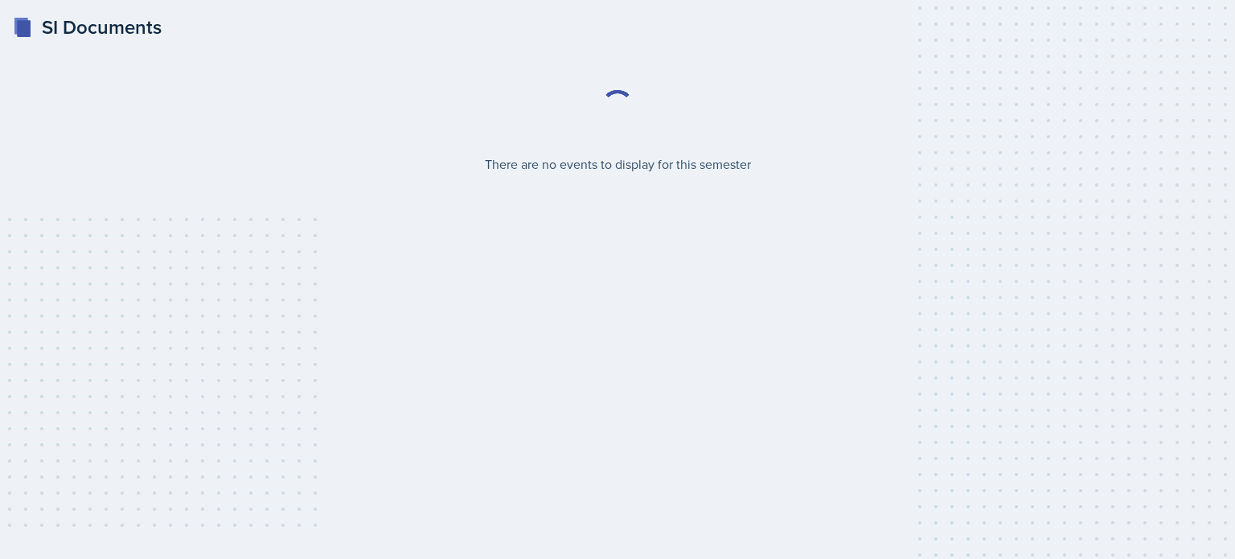
select select "2bed604d-1099-4043-b1bc-2365e8740244"
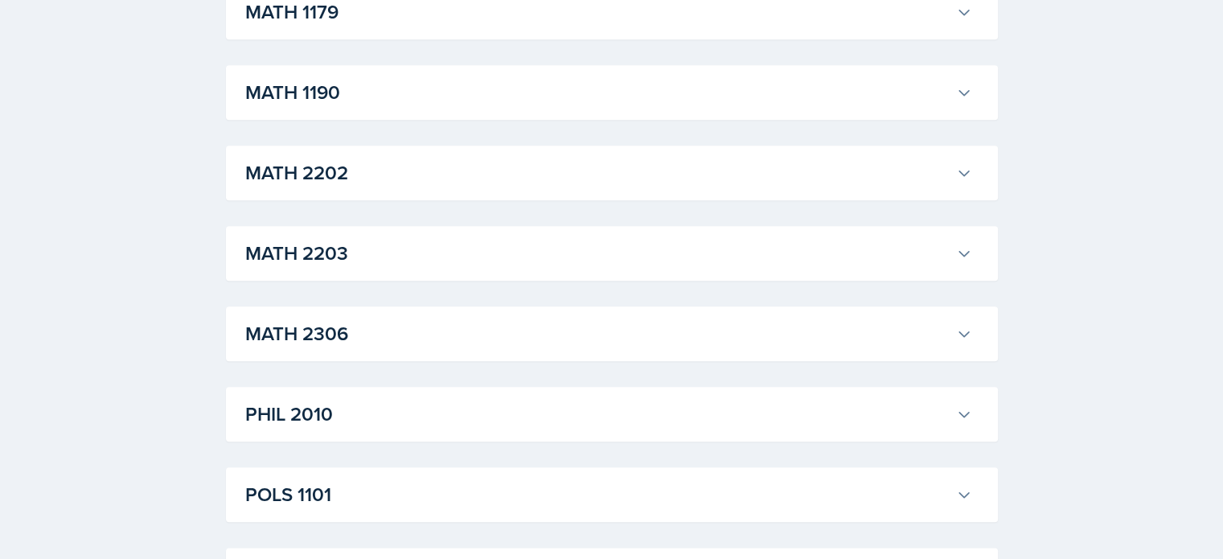
scroll to position [1769, 0]
click at [402, 347] on h3 "MATH 2306" at bounding box center [597, 333] width 705 height 29
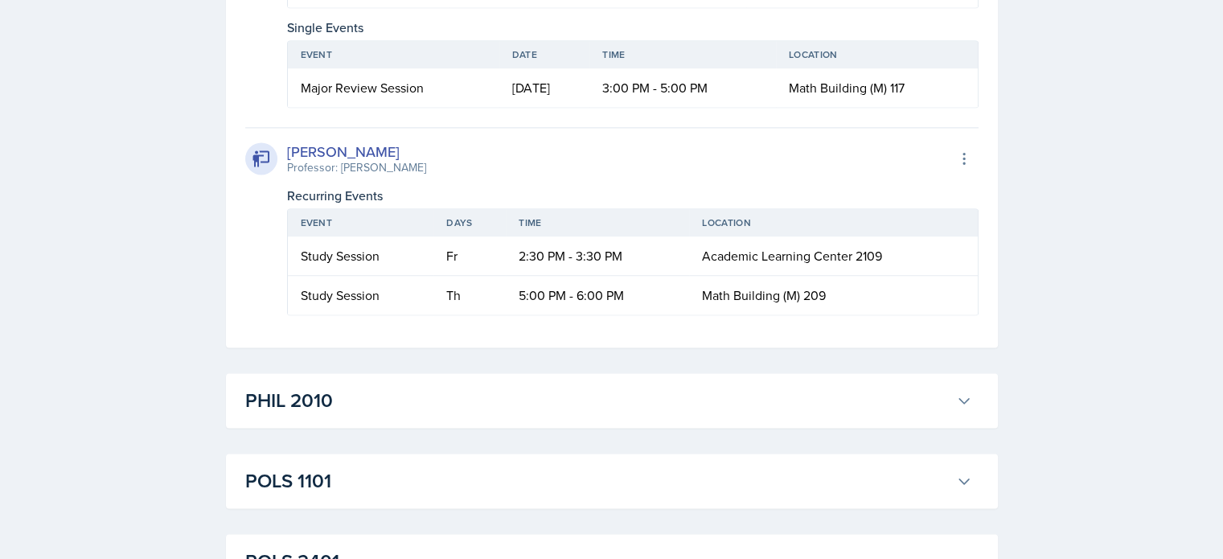
scroll to position [2252, 0]
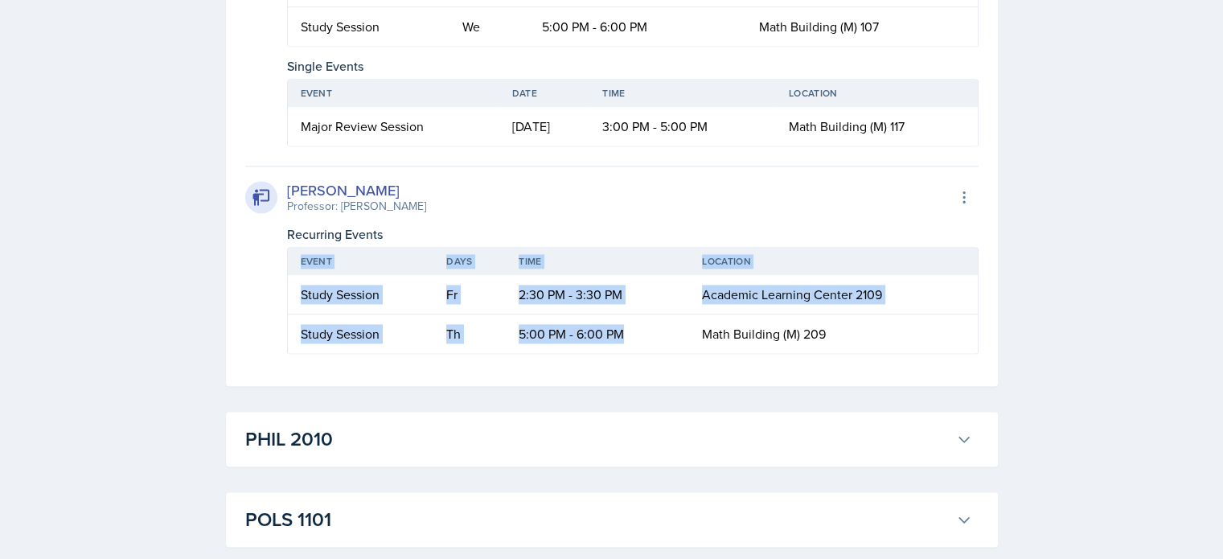
drag, startPoint x: 283, startPoint y: 331, endPoint x: 659, endPoint y: 340, distance: 376.5
click at [659, 340] on div "[PERSON_NAME] Professor: [PERSON_NAME] Export to Google Calendar Recurring Even…" at bounding box center [611, 260] width 733 height 188
click at [682, 340] on td "5:00 PM - 6:00 PM" at bounding box center [597, 333] width 183 height 39
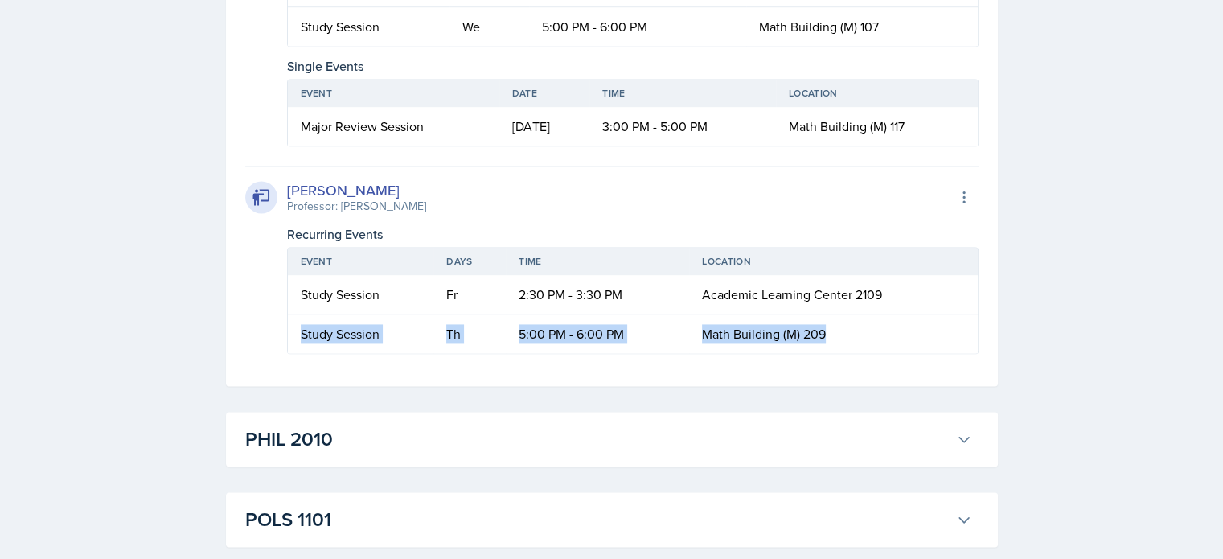
drag, startPoint x: 832, startPoint y: 335, endPoint x: 293, endPoint y: 336, distance: 538.8
click at [293, 336] on tr "Study Session Th 5:00 PM - 6:00 PM Math Building (M) 209" at bounding box center [633, 333] width 690 height 39
drag, startPoint x: 429, startPoint y: 324, endPoint x: 446, endPoint y: 331, distance: 17.3
click at [431, 324] on td "Study Session" at bounding box center [361, 333] width 146 height 39
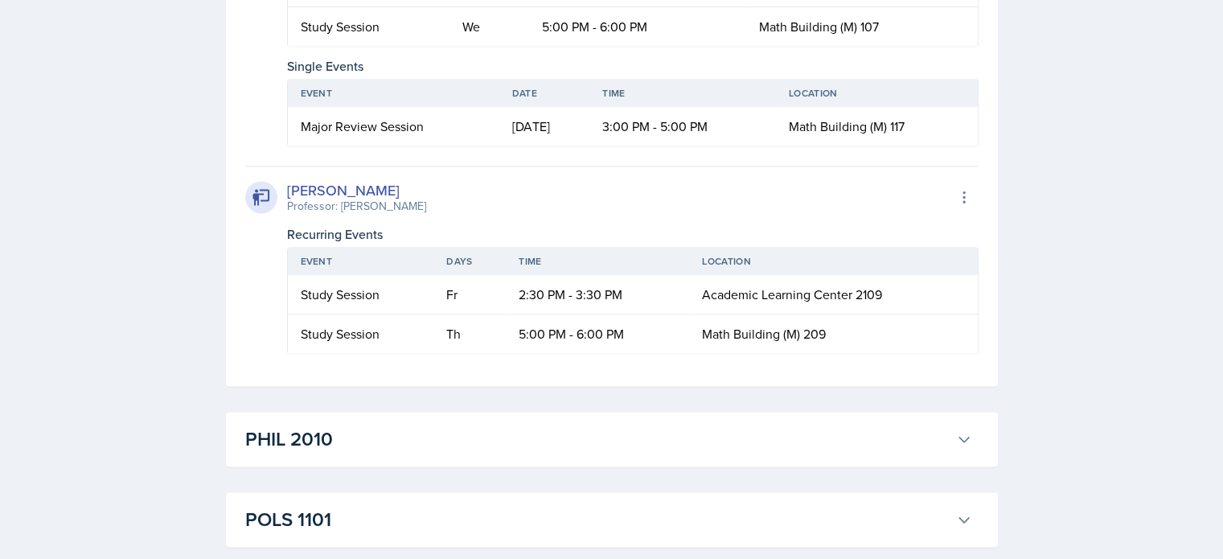
click at [568, 372] on div "MATH 2306 [PERSON_NAME] Professor: [PERSON_NAME] Export to Google Calendar Recu…" at bounding box center [612, 105] width 772 height 562
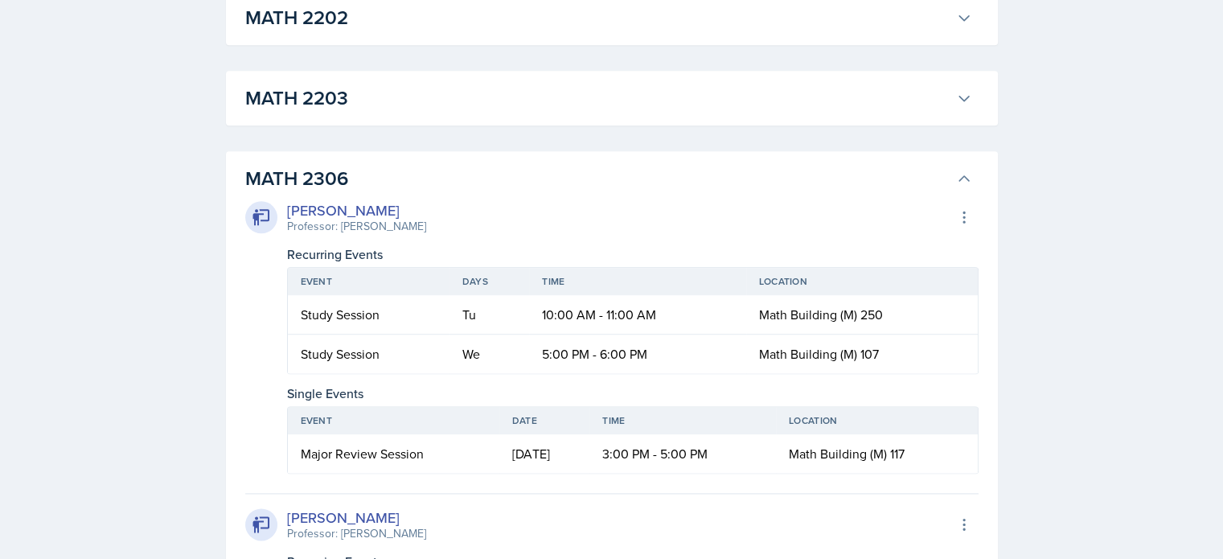
scroll to position [1528, 0]
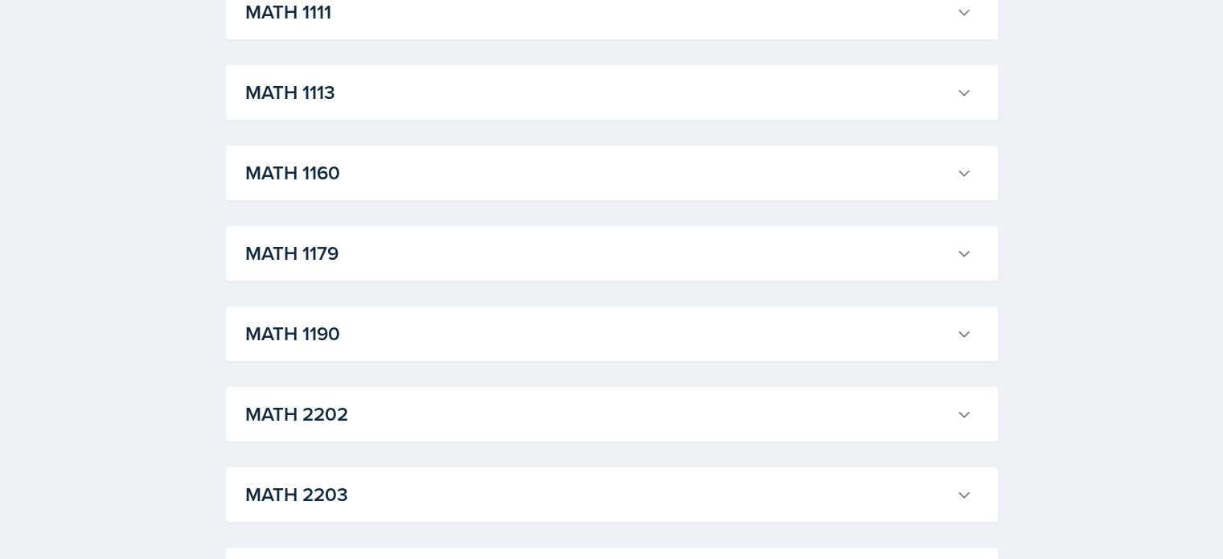
click at [404, 20] on h3 "MATH 1111" at bounding box center [597, 12] width 705 height 29
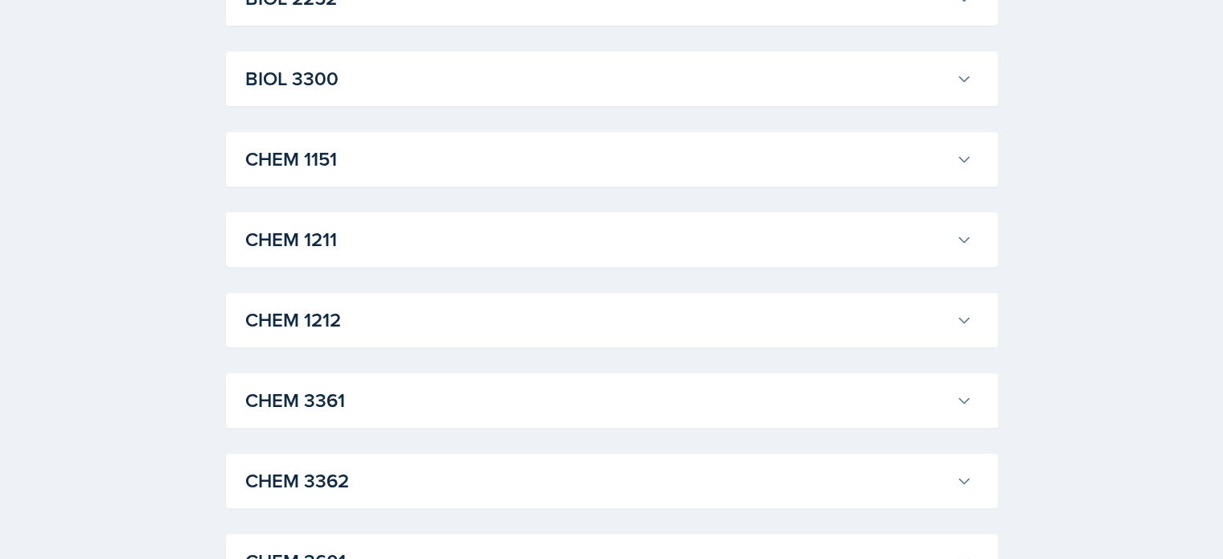
scroll to position [402, 0]
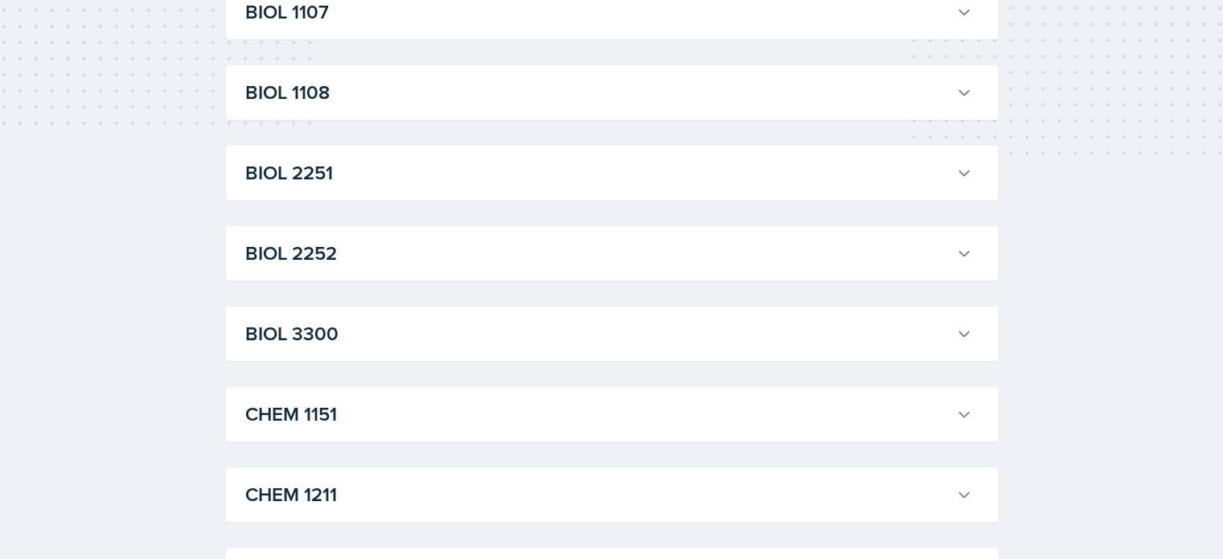
click at [353, 172] on h3 "BIOL 2251" at bounding box center [597, 172] width 705 height 29
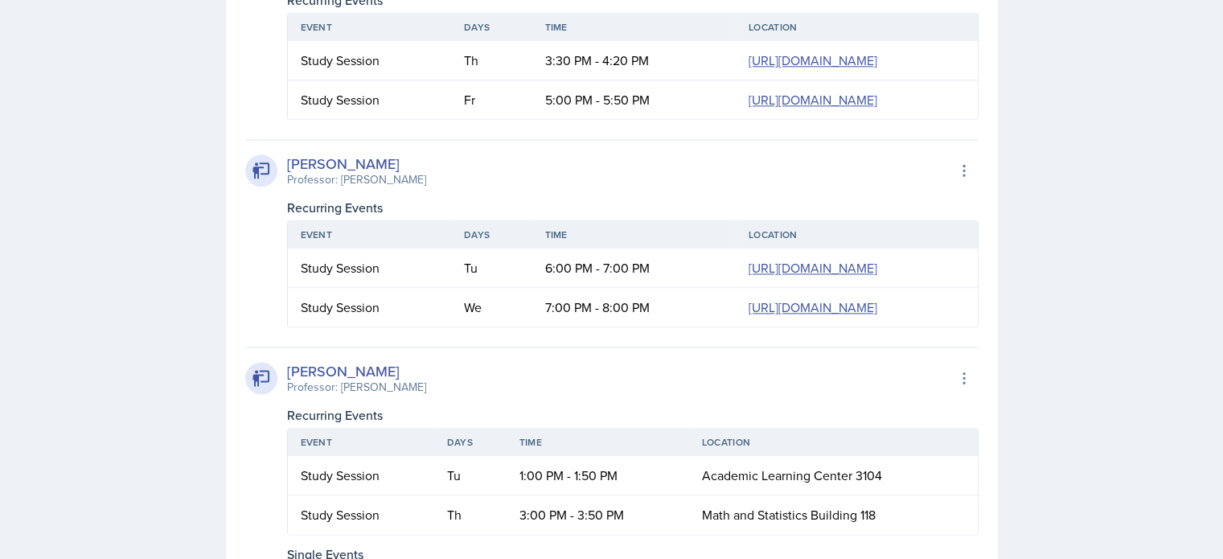
scroll to position [1930, 0]
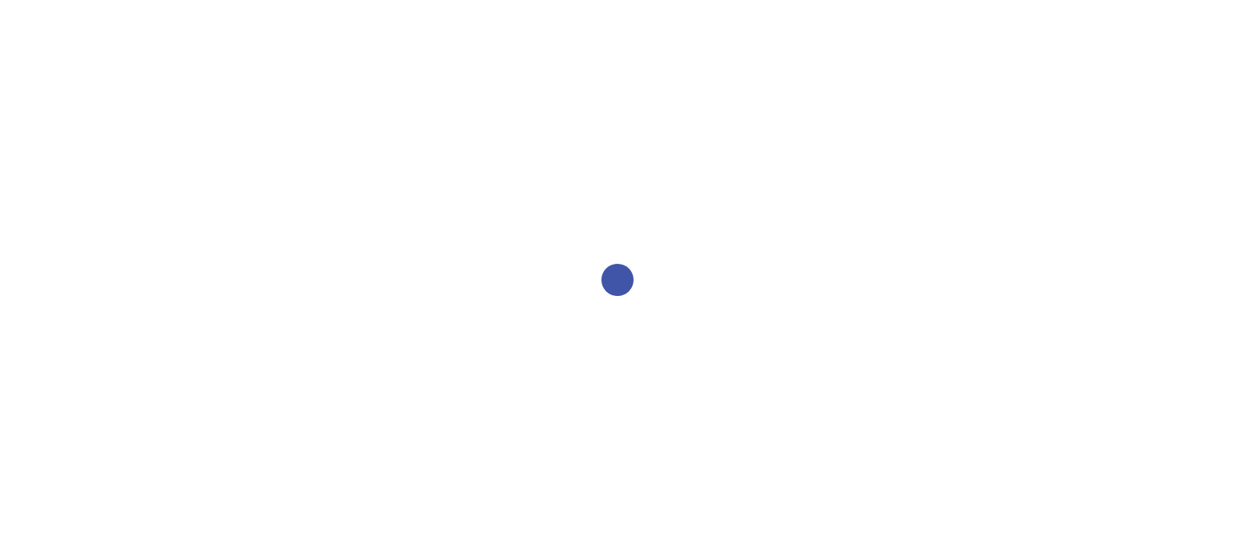
select select "2bed604d-1099-4043-b1bc-2365e8740244"
